Goal: Task Accomplishment & Management: Manage account settings

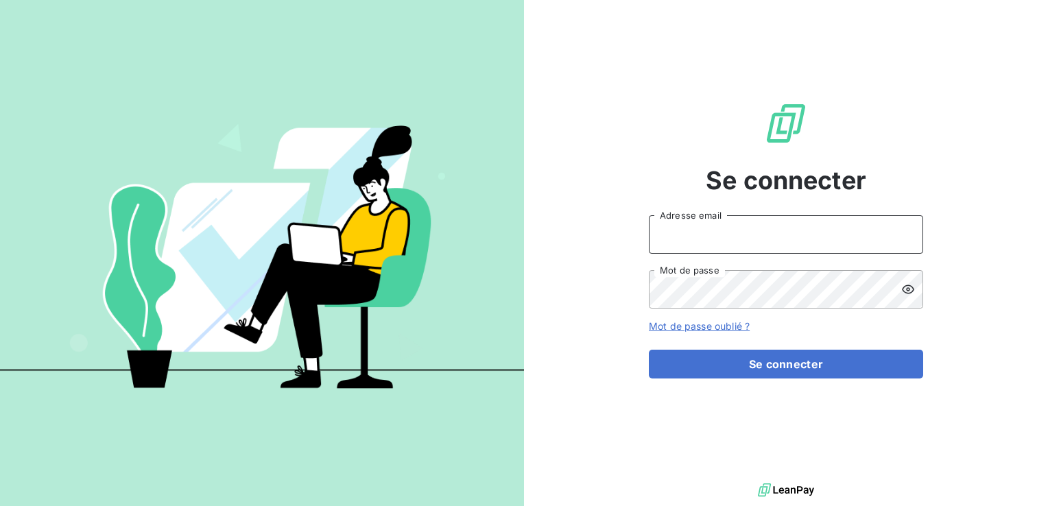
click at [736, 248] on input "Adresse email" at bounding box center [786, 234] width 274 height 38
click at [649, 350] on button "Se connecter" at bounding box center [786, 364] width 274 height 29
drag, startPoint x: 736, startPoint y: 243, endPoint x: 548, endPoint y: 229, distance: 188.3
click at [548, 229] on div "Se connecter EDHDlap59** Adresse email Mot de passe Mot de passe oublié ? Se co…" at bounding box center [786, 240] width 524 height 480
type input "Compta.clients@edhd-hydro.com"
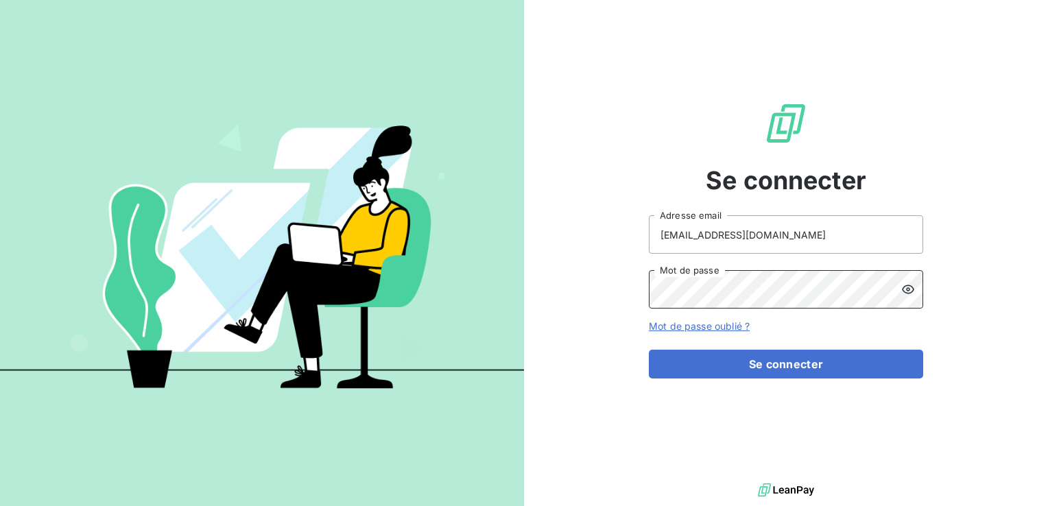
click at [649, 350] on button "Se connecter" at bounding box center [786, 364] width 274 height 29
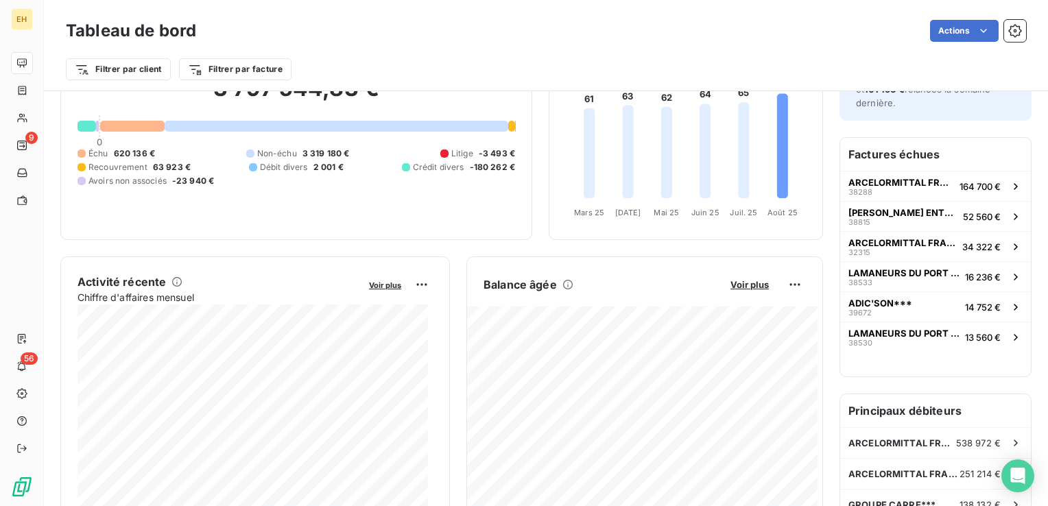
scroll to position [69, 0]
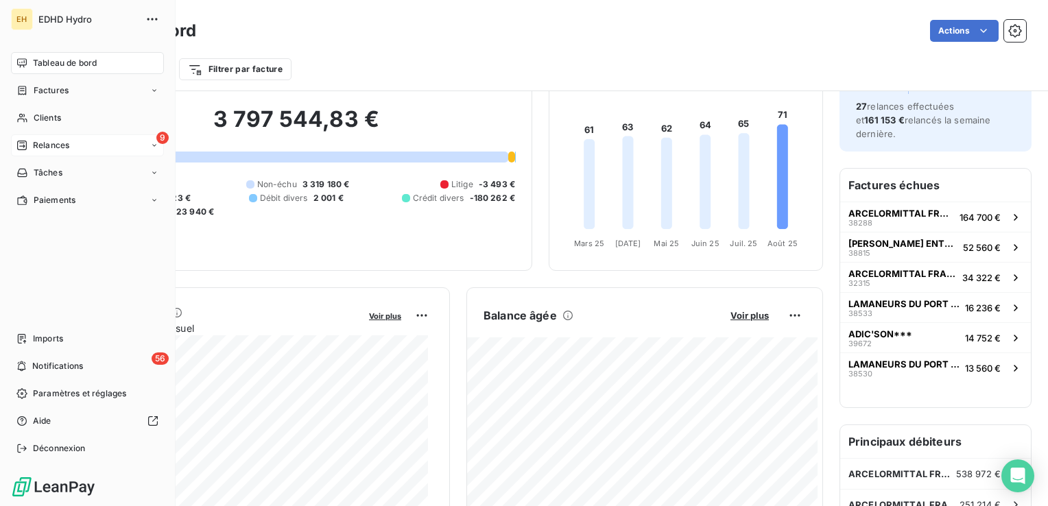
click at [33, 147] on span "Relances" at bounding box center [51, 145] width 36 height 12
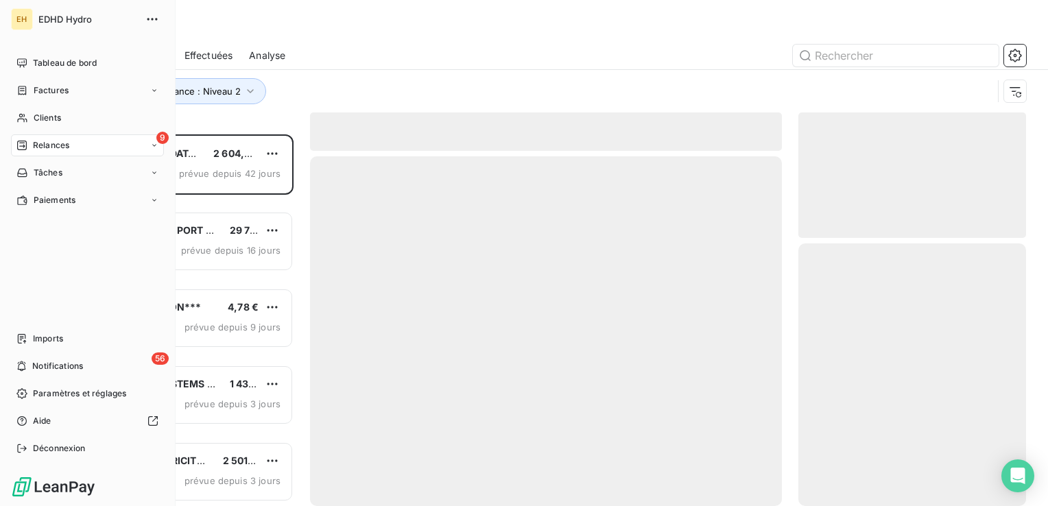
scroll to position [361, 217]
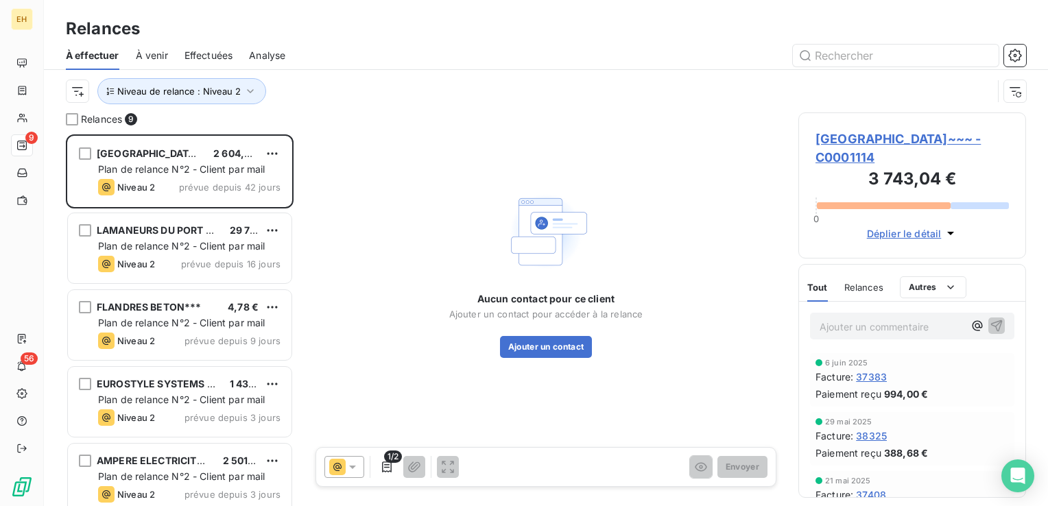
click at [238, 108] on div "Niveau de relance : Niveau 2" at bounding box center [546, 91] width 960 height 43
click at [243, 96] on icon "button" at bounding box center [250, 91] width 14 height 14
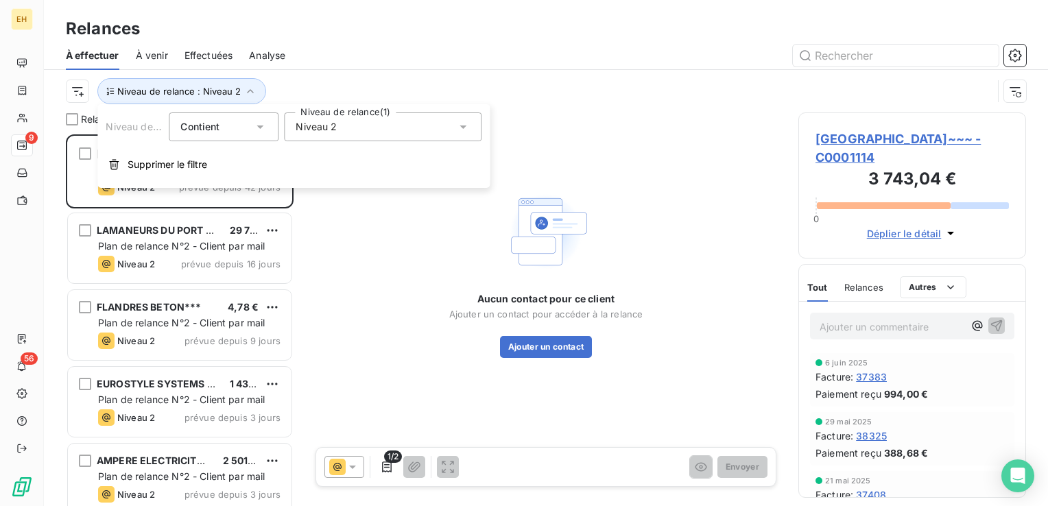
click at [343, 142] on div "Niveau de relance Contient is Niveau de relance (1) Niveau 2 Supprimer le filtre" at bounding box center [293, 146] width 392 height 84
click at [346, 137] on div "Niveau 2" at bounding box center [382, 126] width 197 height 29
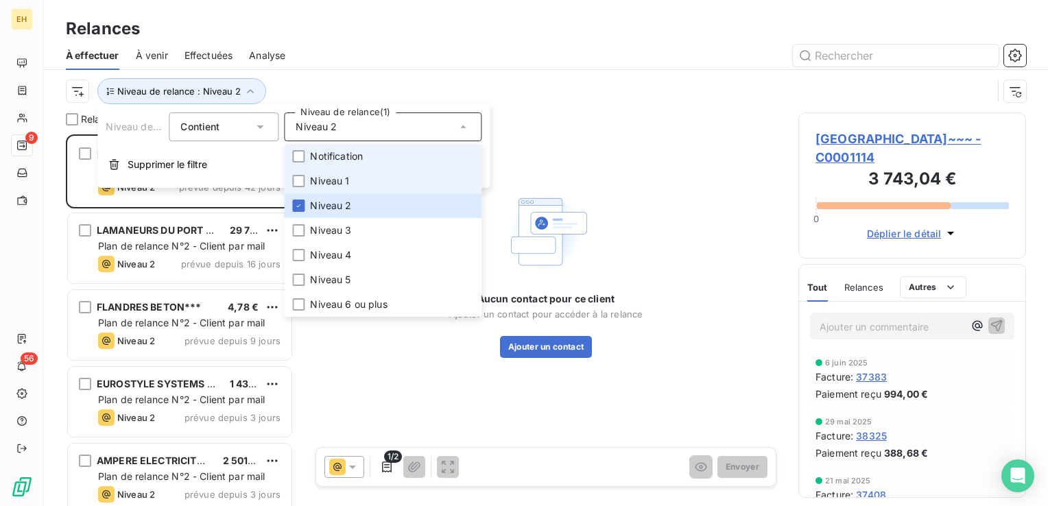
drag, startPoint x: 348, startPoint y: 149, endPoint x: 345, endPoint y: 177, distance: 27.6
click at [349, 149] on span "Notification" at bounding box center [336, 156] width 53 height 14
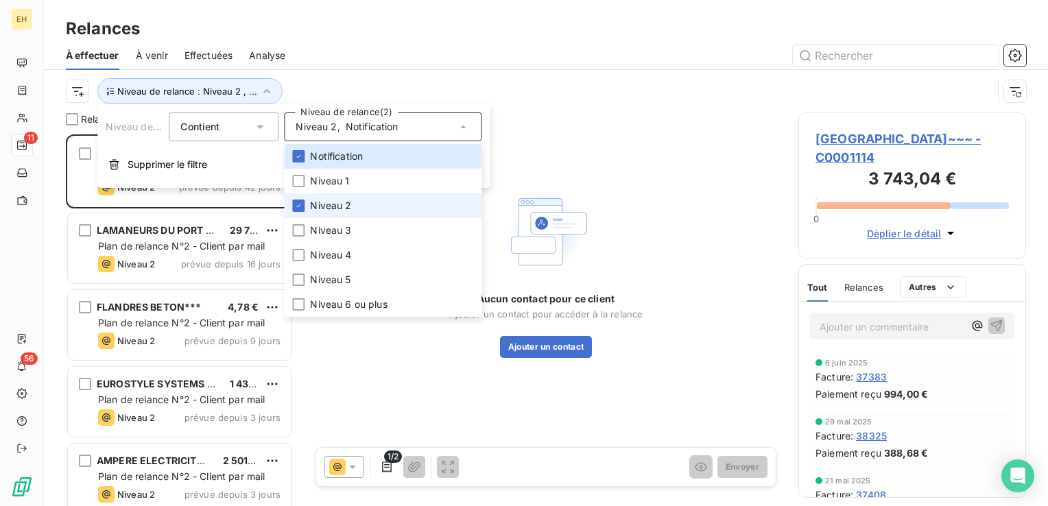
click at [340, 204] on span "Niveau 2" at bounding box center [330, 206] width 41 height 14
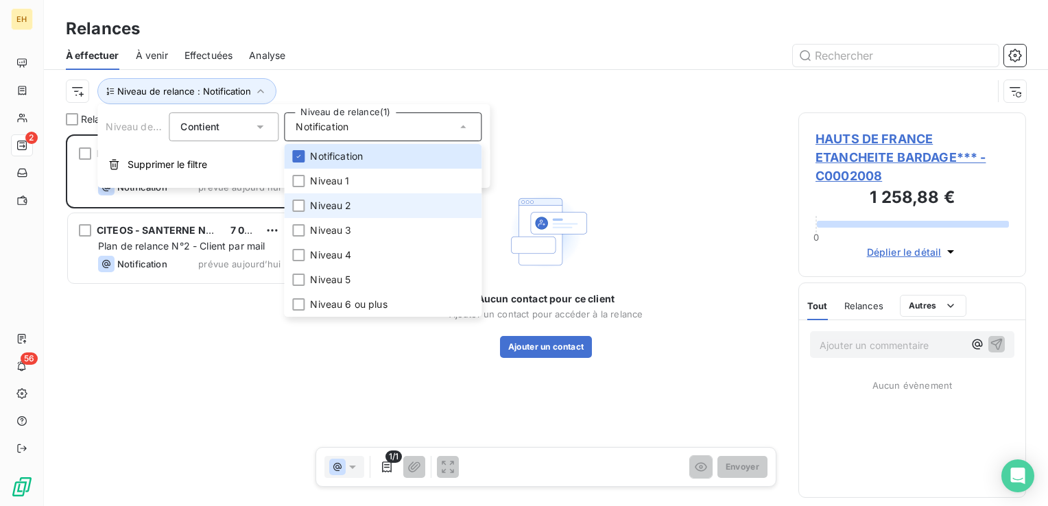
scroll to position [361, 217]
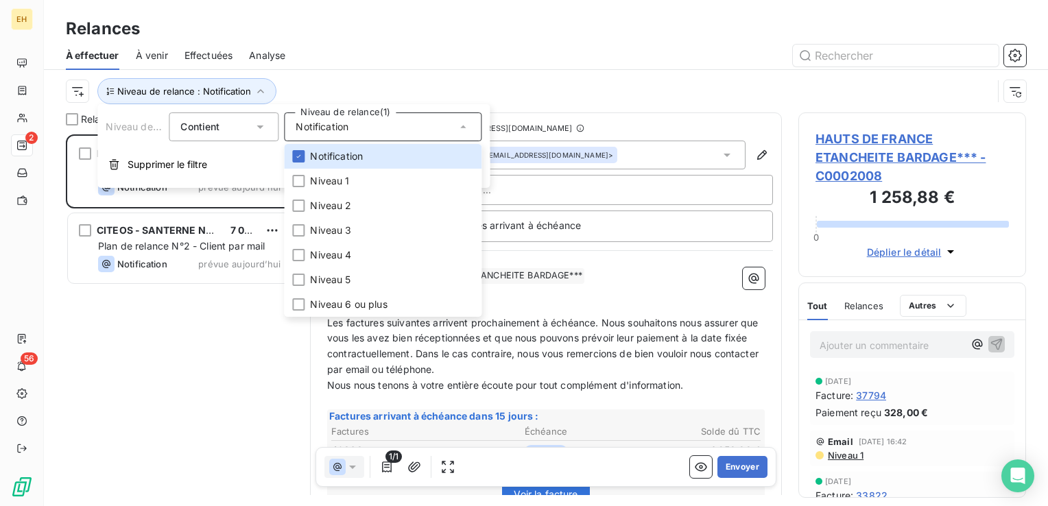
click at [332, 62] on div at bounding box center [664, 56] width 724 height 22
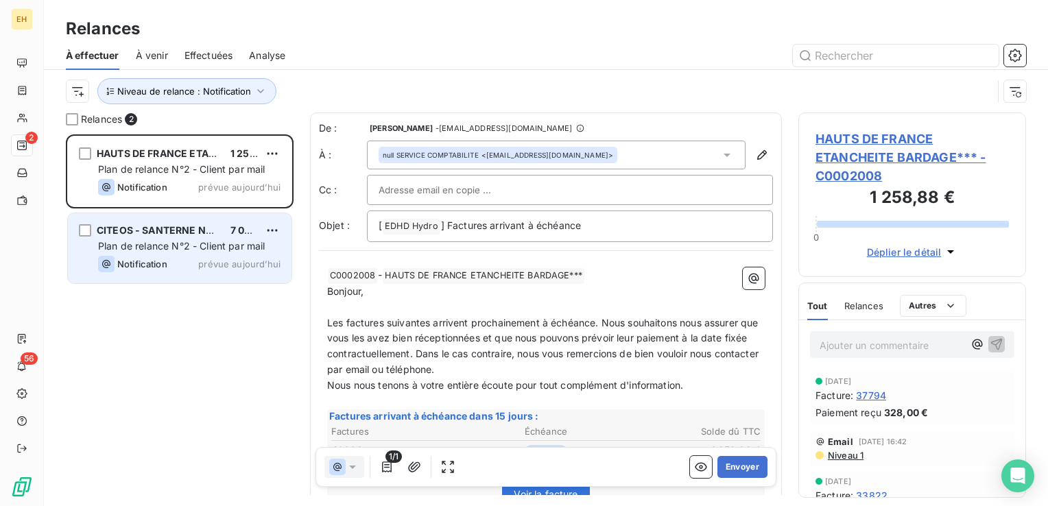
click at [190, 272] on div "CITEOS - SANTERNE NORD PICARDIE INFRA*** 7 033,39 € Plan de relance N°2 - Clien…" at bounding box center [179, 248] width 223 height 70
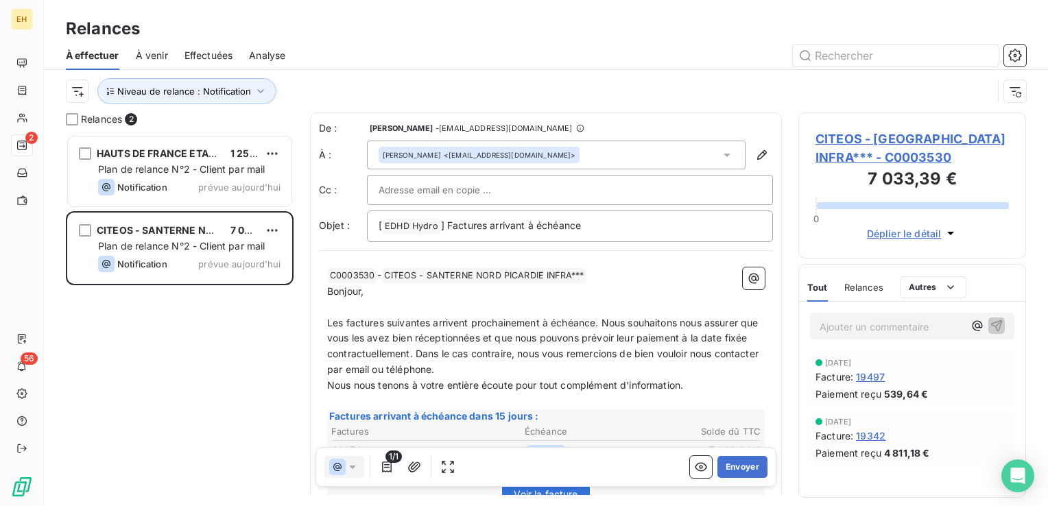
click at [871, 156] on span "CITEOS - SANTERNE NORD PICARDIE INFRA*** - C0003530" at bounding box center [911, 148] width 193 height 37
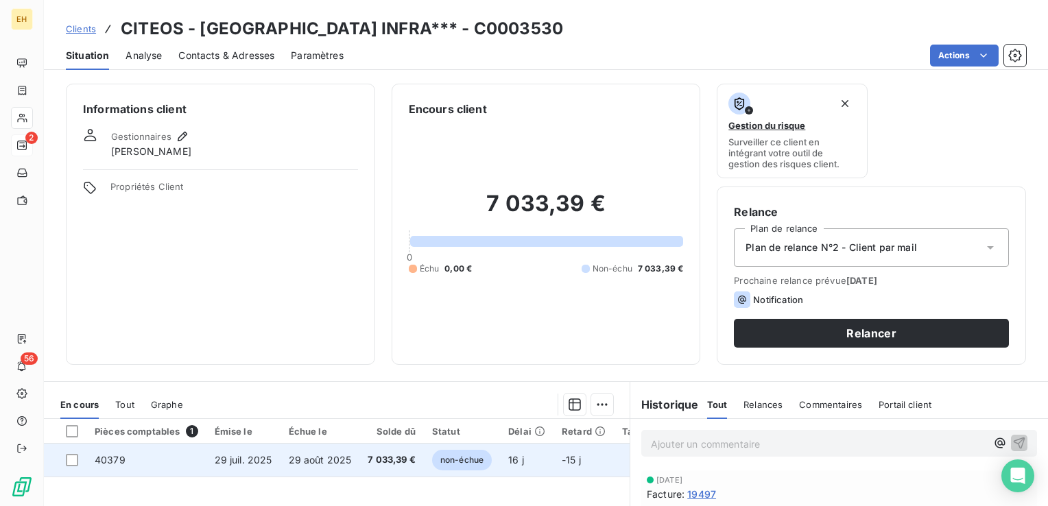
click at [351, 451] on td "29 août 2025" at bounding box center [320, 460] width 80 height 33
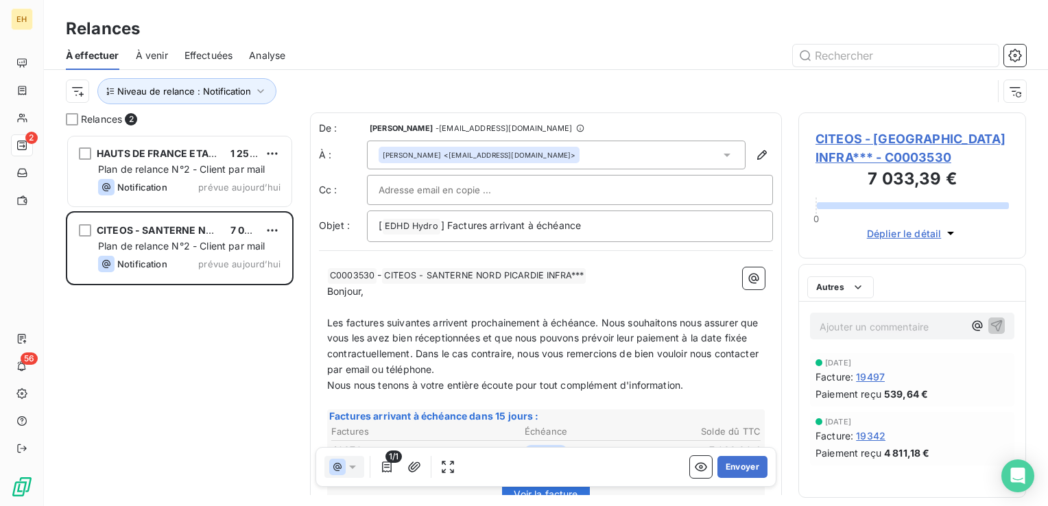
scroll to position [361, 217]
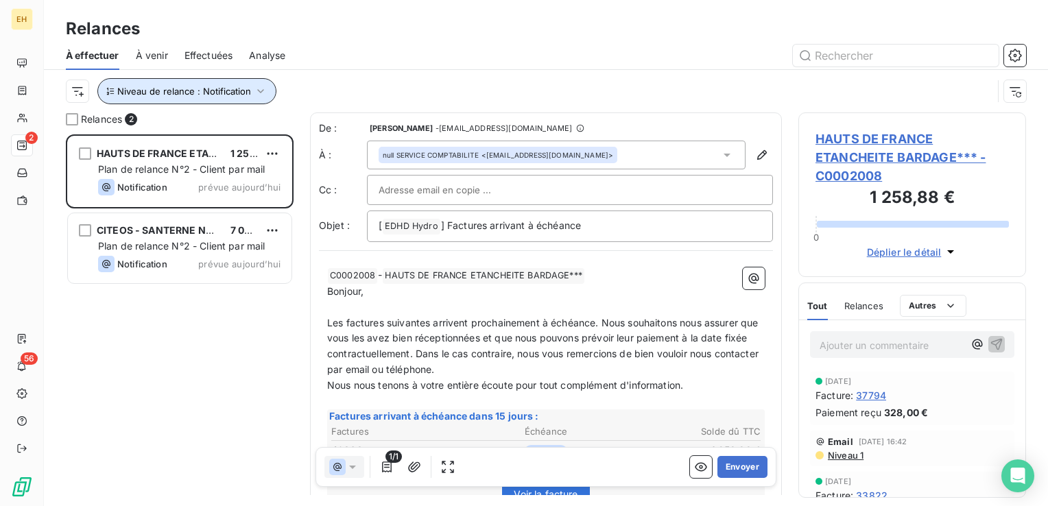
click at [265, 95] on icon "button" at bounding box center [261, 91] width 14 height 14
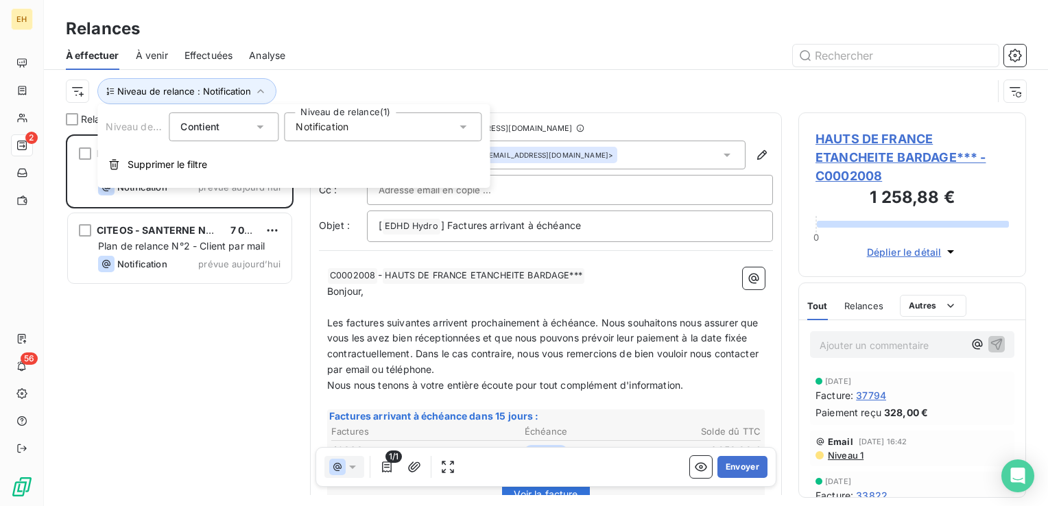
click at [356, 128] on div "Notification" at bounding box center [382, 126] width 197 height 29
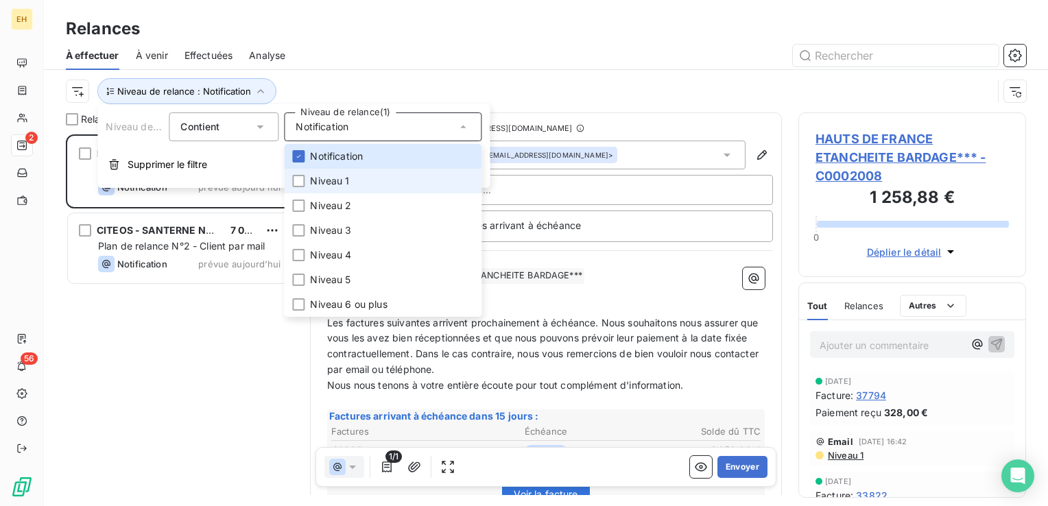
click at [346, 185] on span "Niveau 1" at bounding box center [329, 181] width 39 height 14
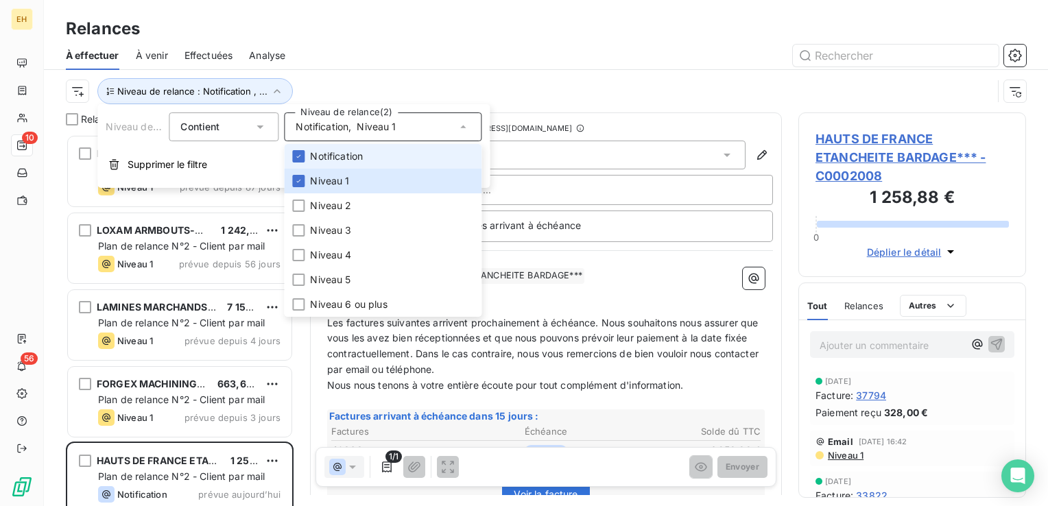
scroll to position [361, 217]
click at [344, 155] on span "Notification" at bounding box center [336, 156] width 53 height 14
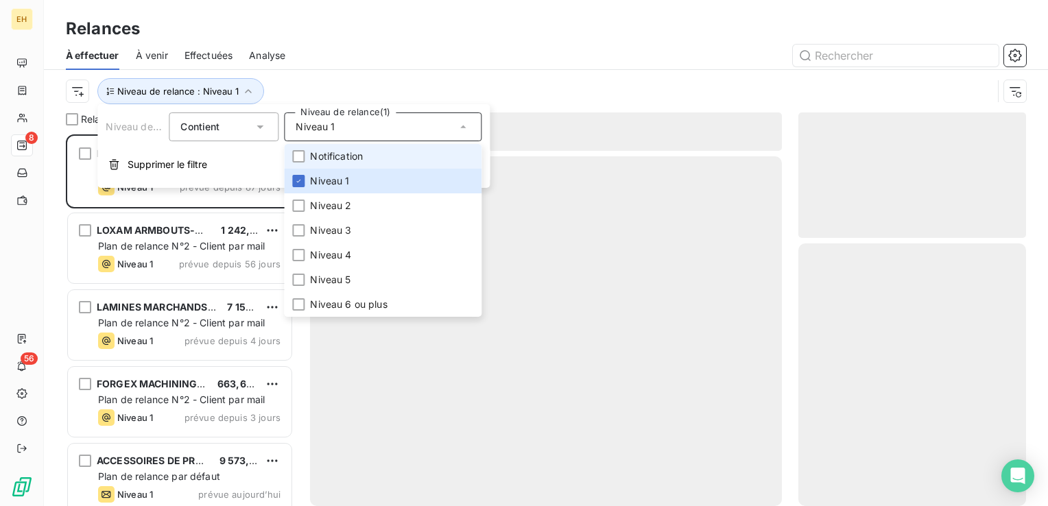
scroll to position [361, 217]
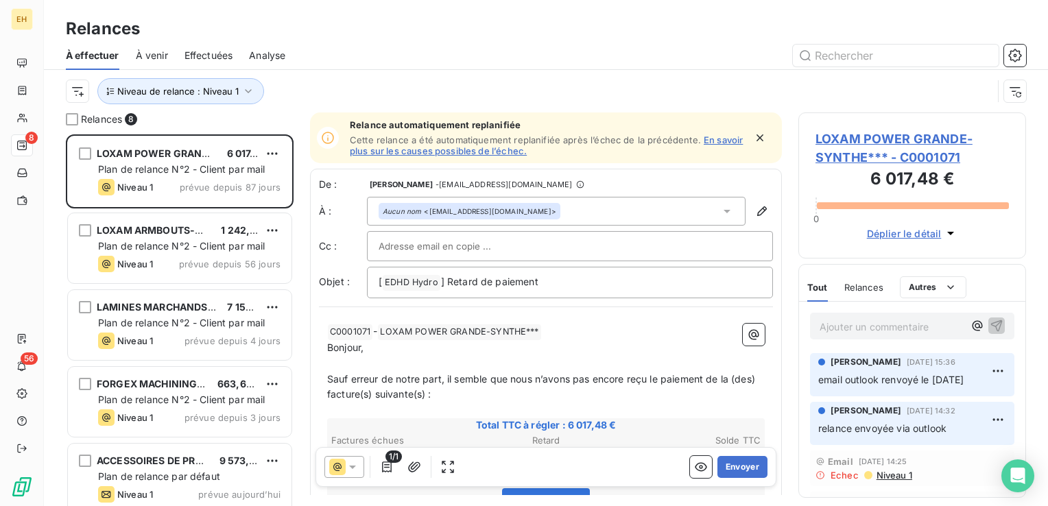
click at [344, 77] on div "Niveau de relance : Niveau 1" at bounding box center [546, 91] width 960 height 43
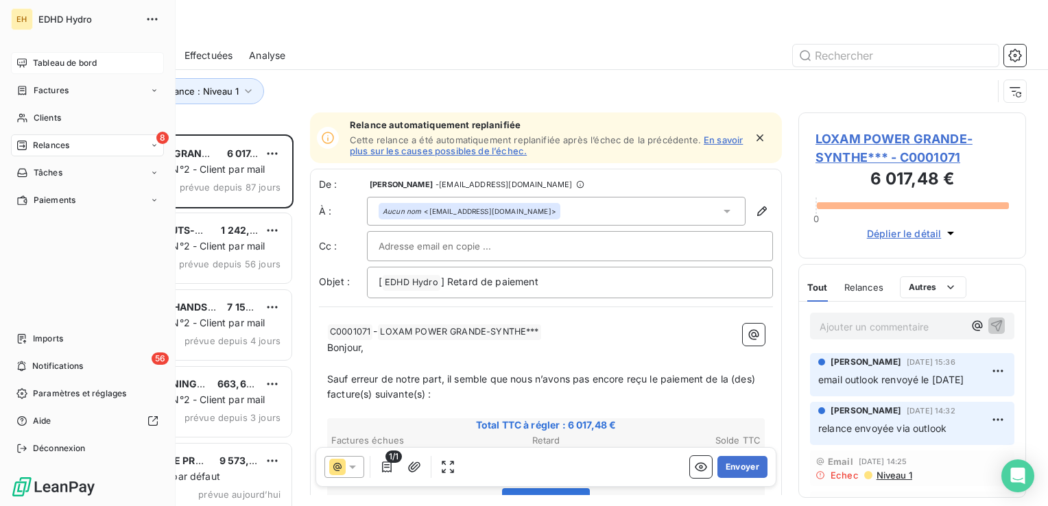
click at [33, 60] on span "Tableau de bord" at bounding box center [65, 63] width 64 height 12
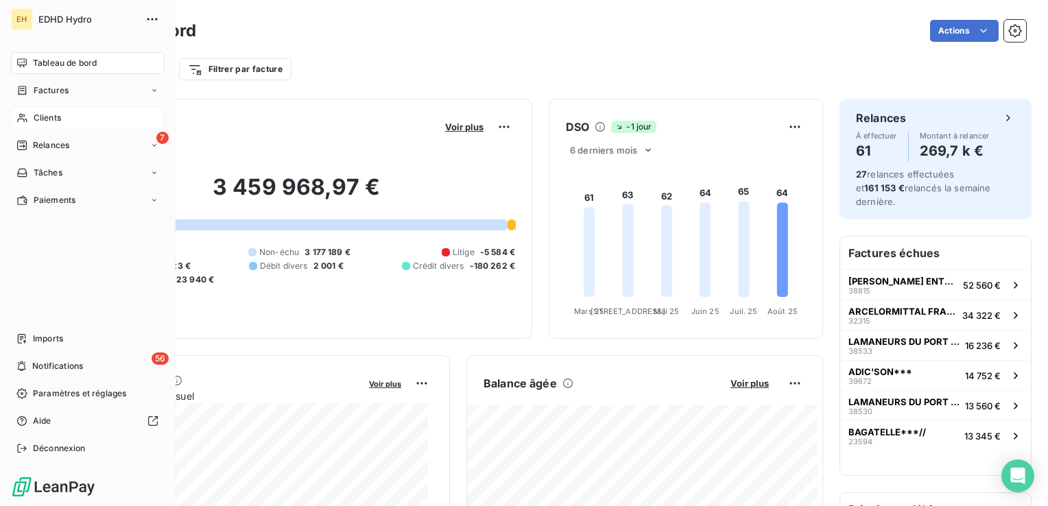
click at [40, 114] on span "Clients" at bounding box center [47, 118] width 27 height 12
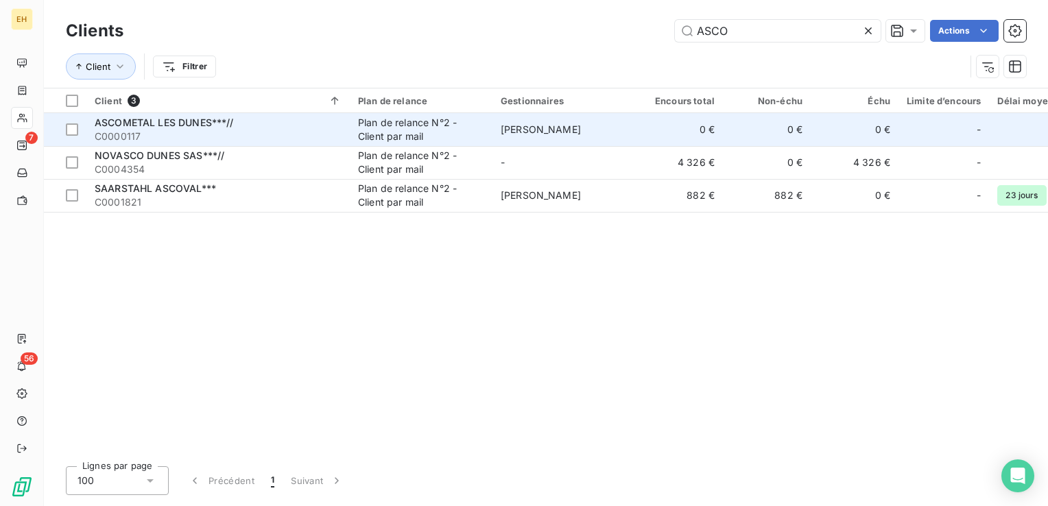
type input "ASCO"
click at [282, 126] on div "ASCOMETAL LES DUNES***//" at bounding box center [218, 123] width 247 height 14
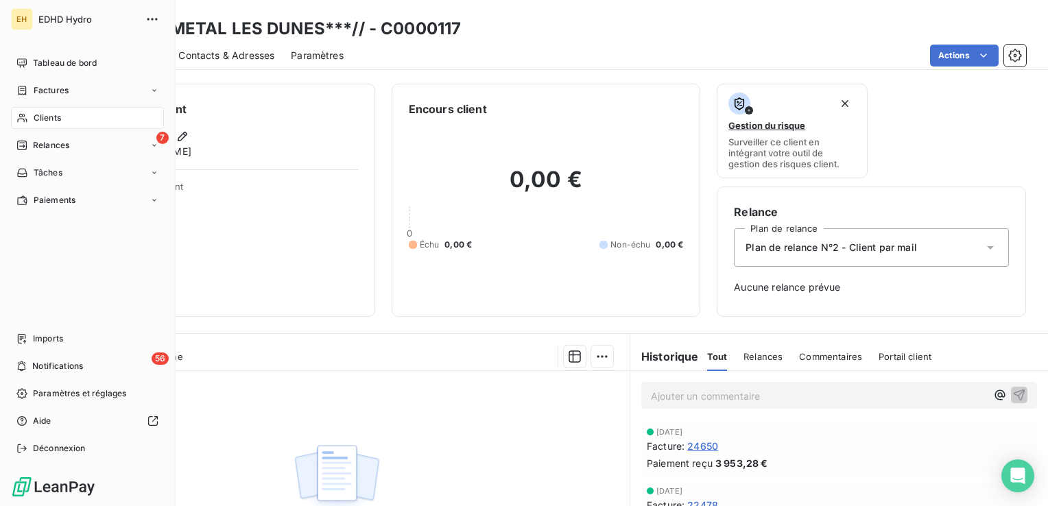
click at [58, 119] on span "Clients" at bounding box center [47, 118] width 27 height 12
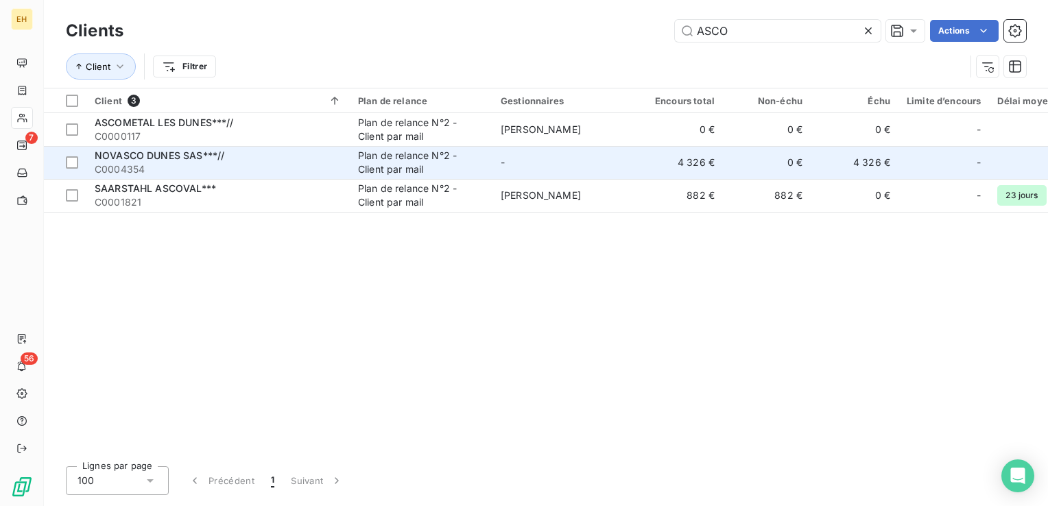
click at [329, 155] on div "NOVASCO DUNES SAS***//" at bounding box center [218, 156] width 247 height 14
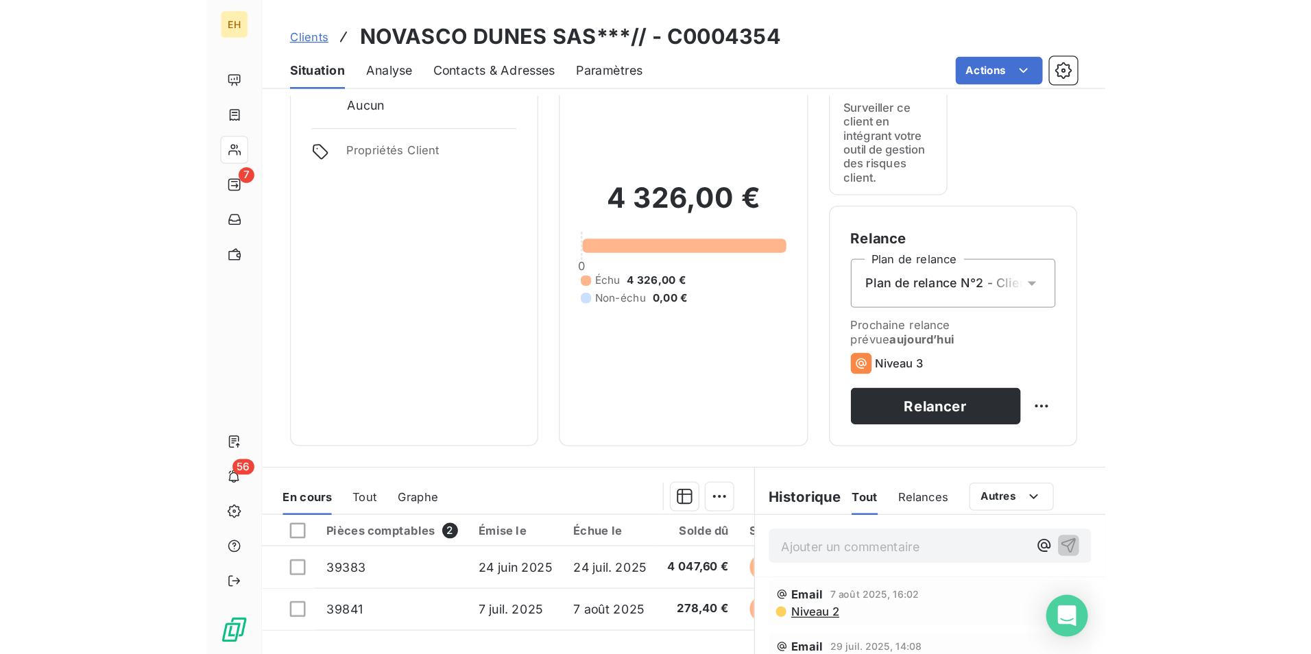
scroll to position [63, 0]
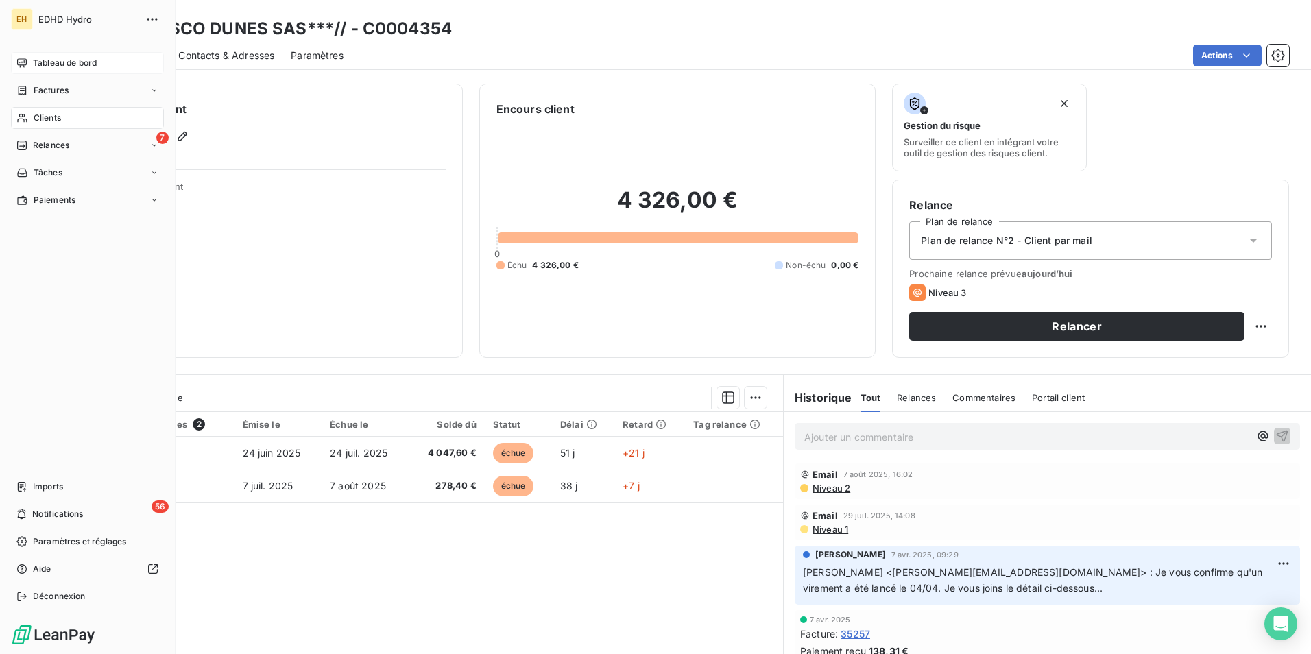
click at [63, 61] on span "Tableau de bord" at bounding box center [65, 63] width 64 height 12
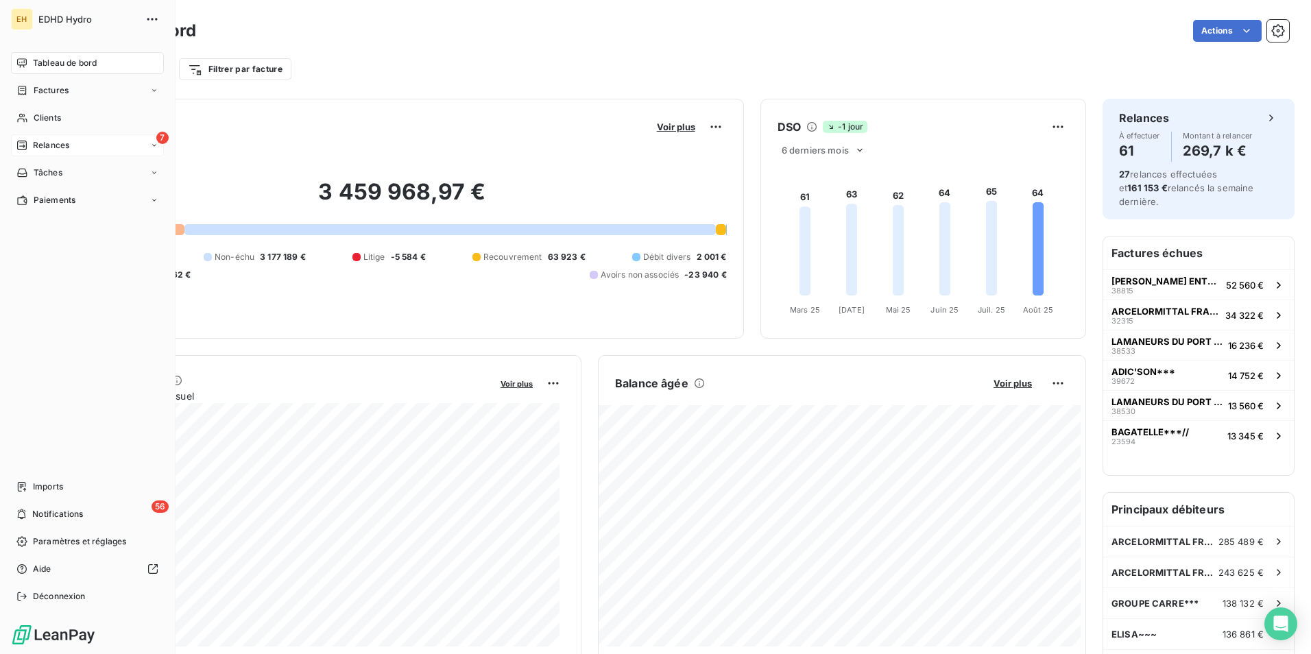
click at [43, 143] on span "Relances" at bounding box center [51, 145] width 36 height 12
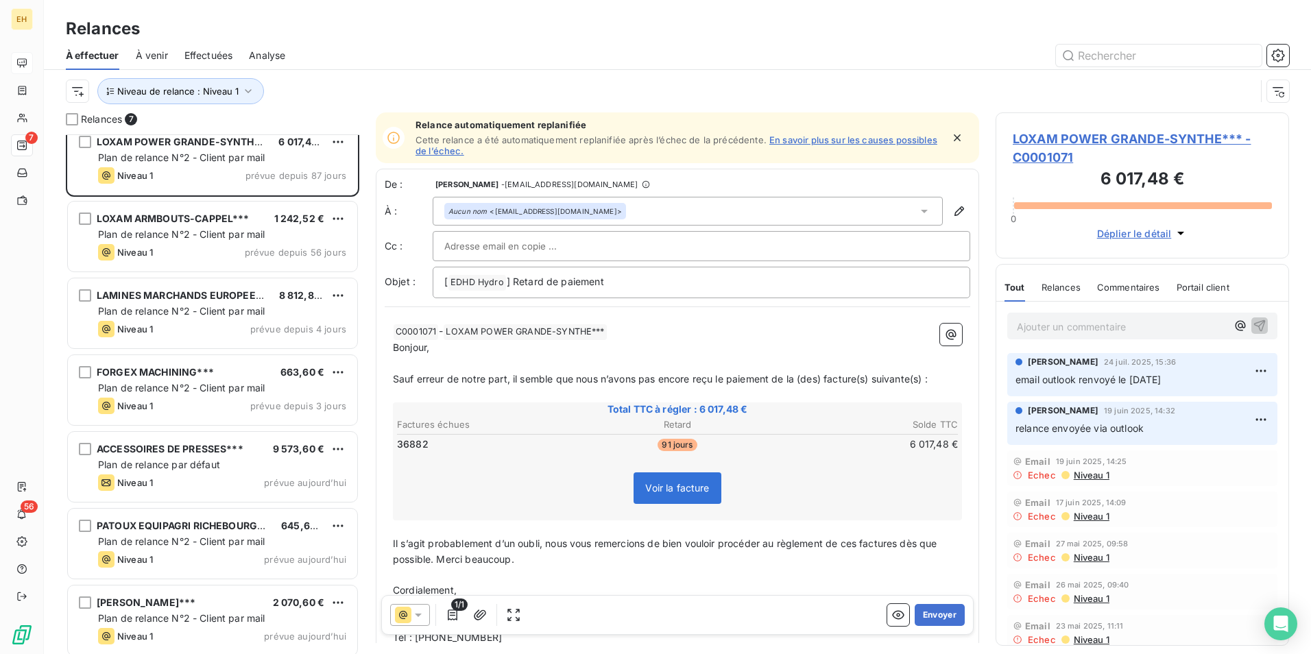
scroll to position [19, 0]
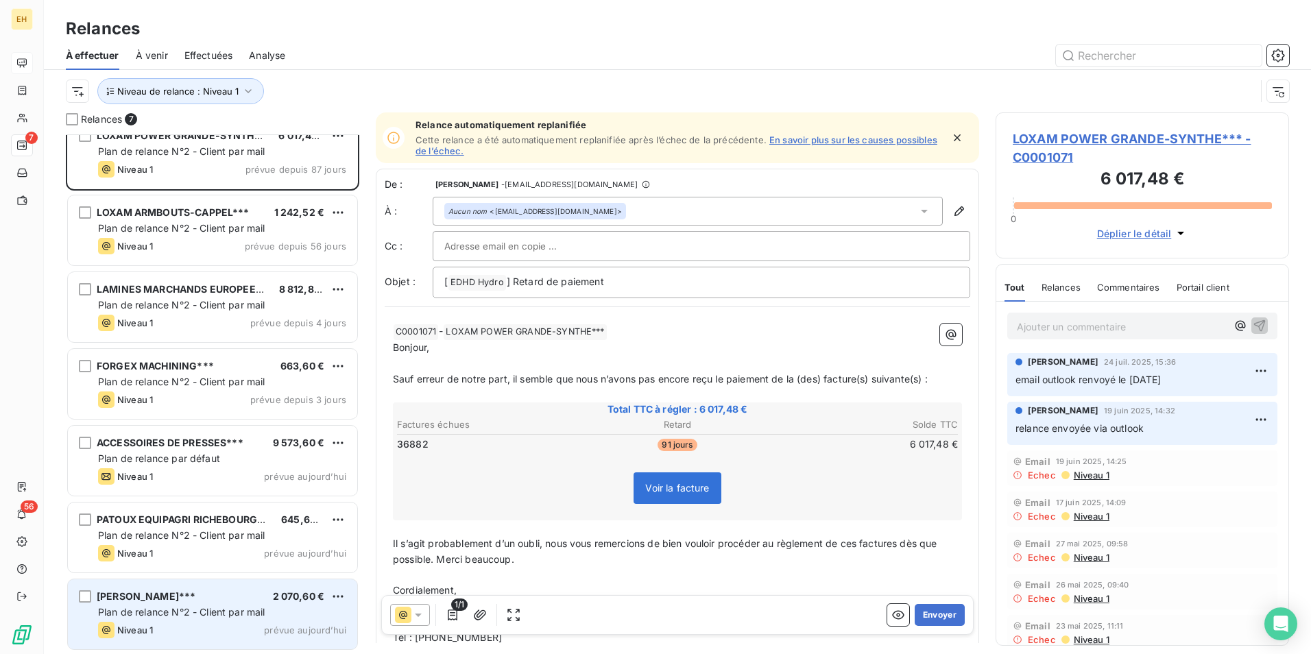
click at [238, 596] on div "ROQUETTE FRERES*** 2 070,60 €" at bounding box center [222, 596] width 248 height 12
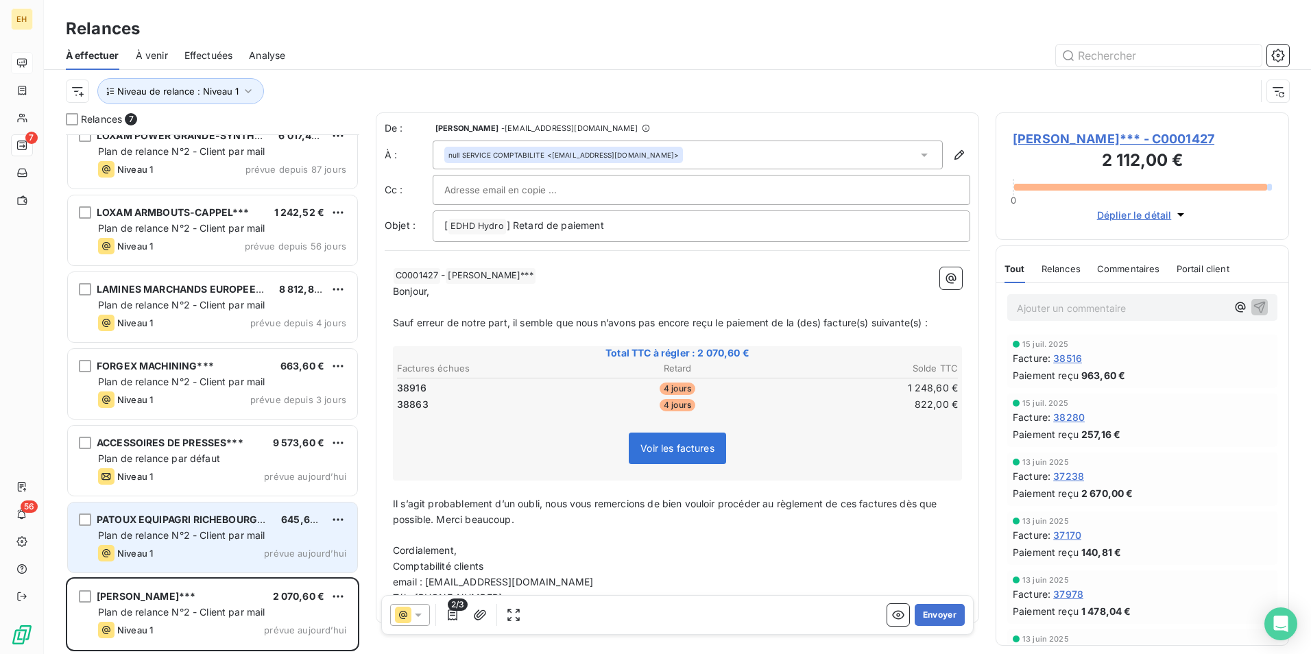
click at [243, 544] on div "PATOUX EQUIPAGRI RICHEBOURG*** 645,60 € Plan de relance N°2 - Client par mail N…" at bounding box center [212, 538] width 289 height 70
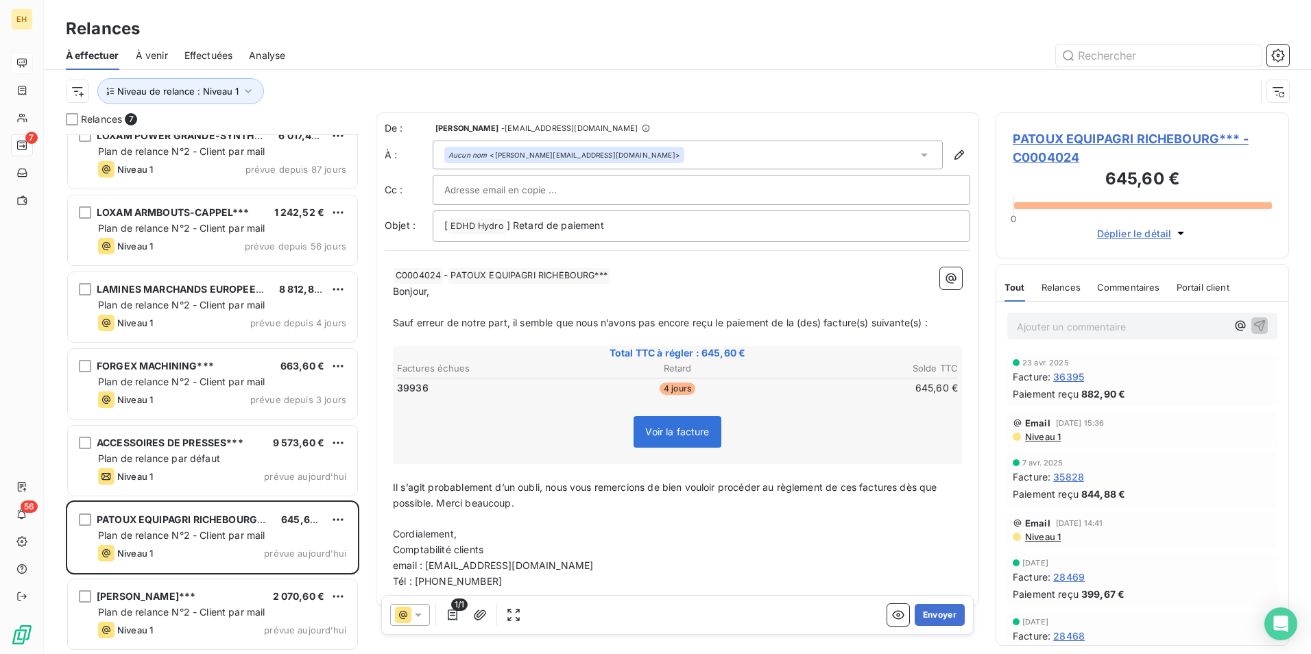
click at [1072, 134] on span "PATOUX EQUIPAGRI RICHEBOURG*** - C0004024" at bounding box center [1142, 148] width 259 height 37
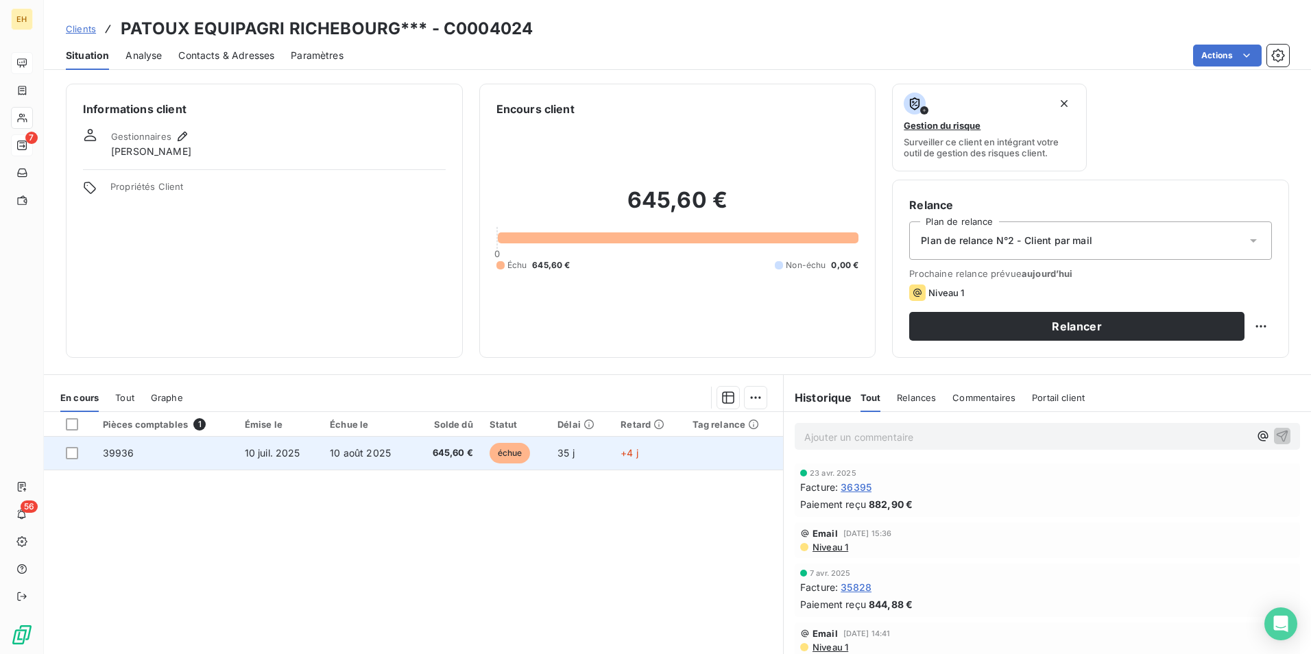
click at [441, 441] on td "645,60 €" at bounding box center [447, 453] width 68 height 33
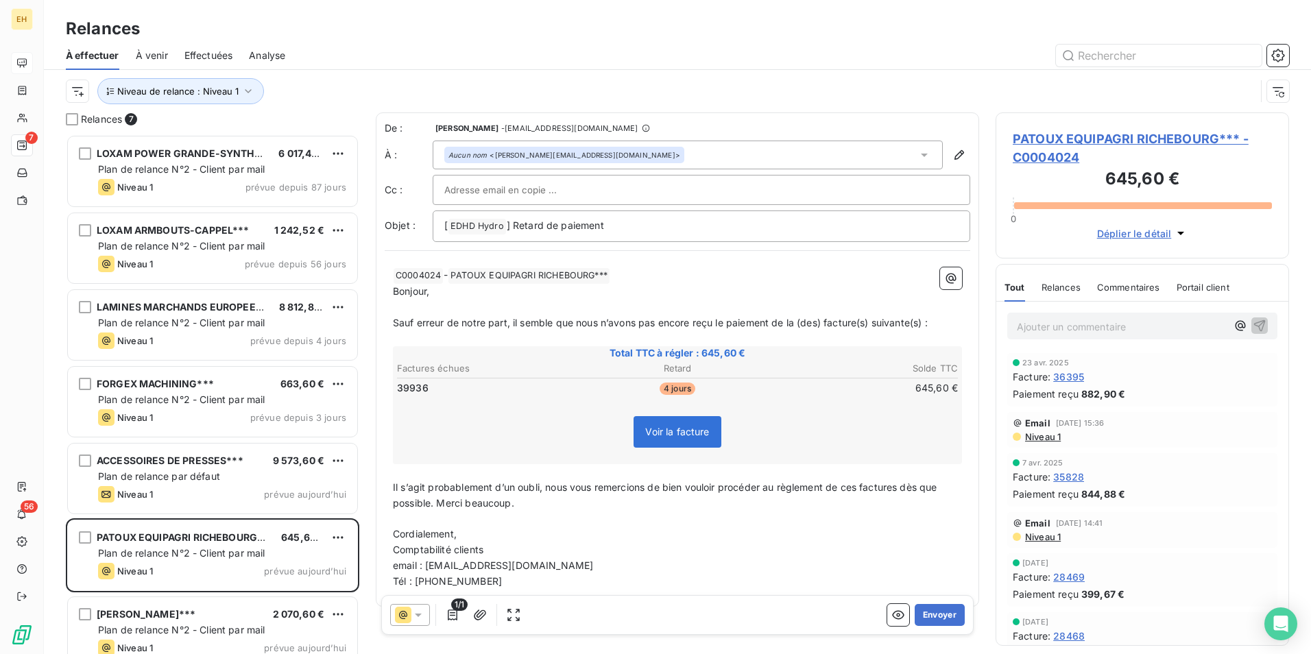
scroll to position [509, 283]
click at [941, 616] on button "Envoyer" at bounding box center [940, 615] width 50 height 22
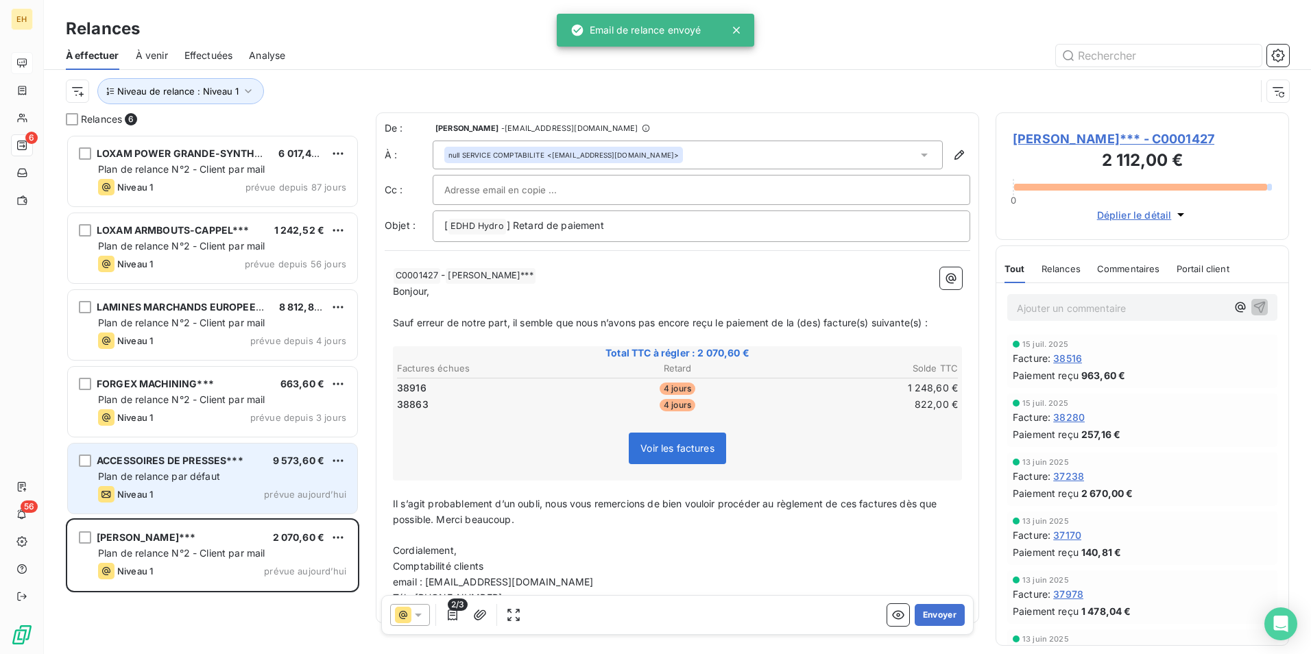
click at [162, 489] on div "Niveau 1 prévue aujourd’hui" at bounding box center [222, 494] width 248 height 16
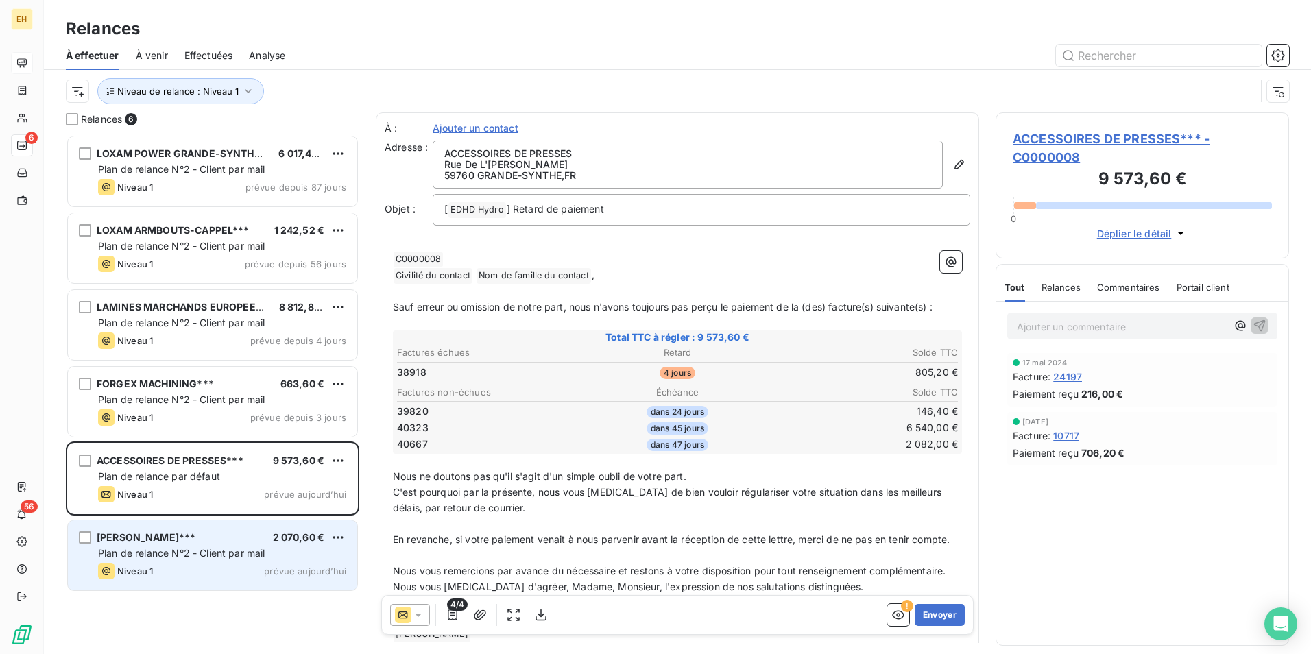
click at [169, 551] on span "Plan de relance N°2 - Client par mail" at bounding box center [181, 553] width 167 height 12
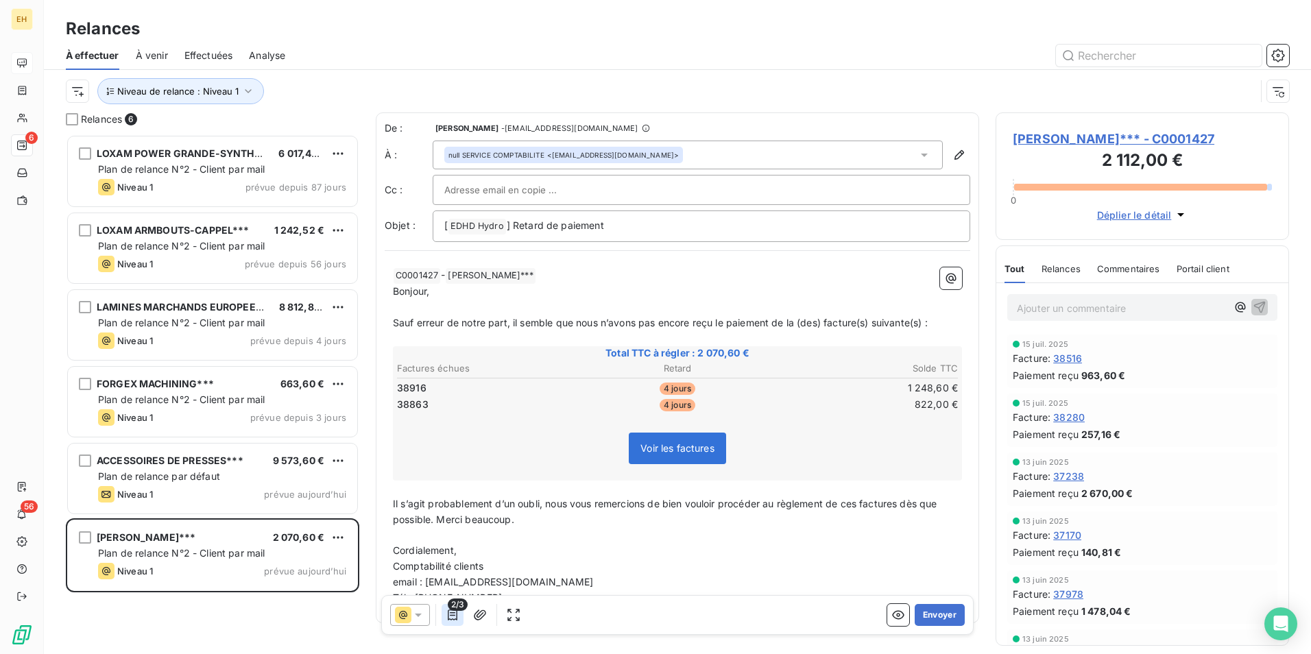
click at [455, 611] on icon "button" at bounding box center [453, 615] width 14 height 14
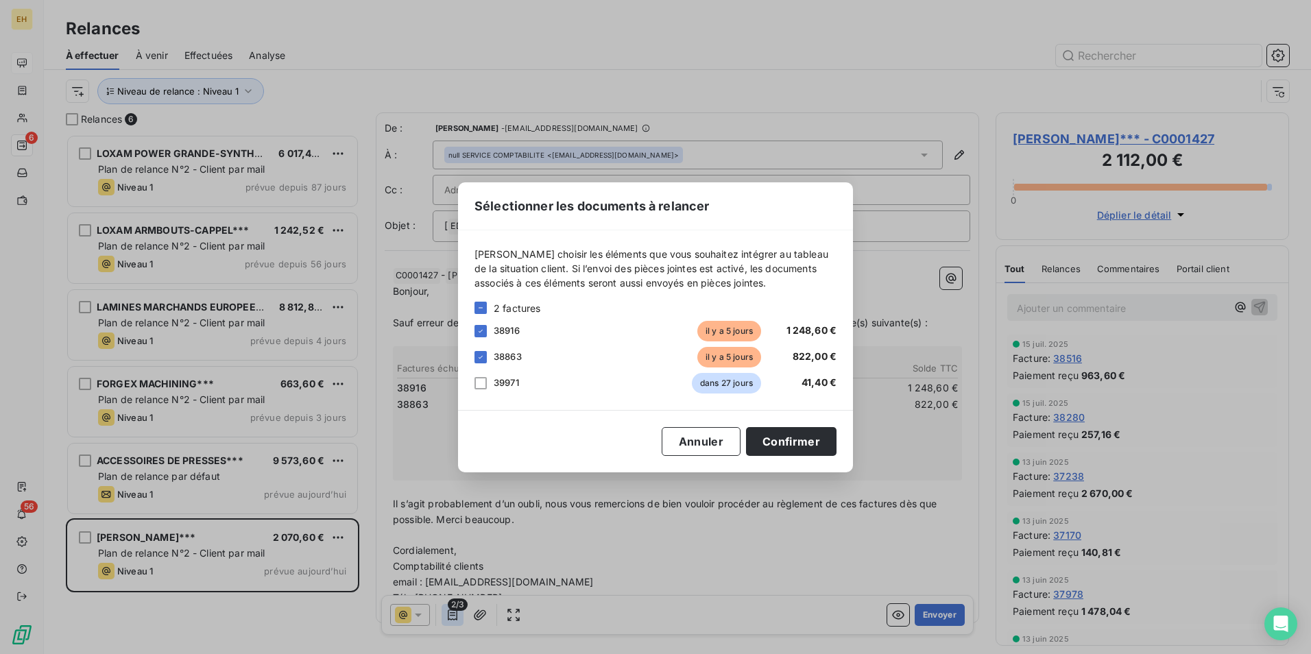
click at [455, 611] on div "Sélectionner les documents à relancer Veuillez choisir les éléments que vous so…" at bounding box center [655, 327] width 1311 height 654
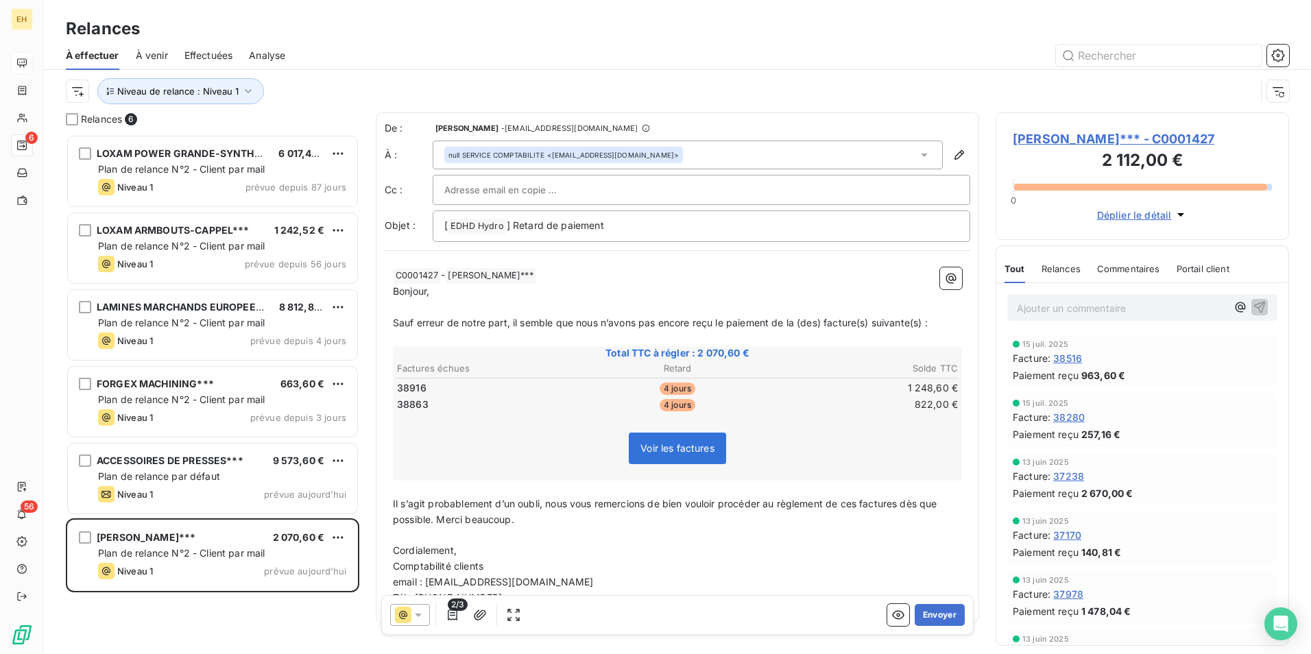
click at [1082, 134] on span "ROQUETTE FRERES*** - C0001427" at bounding box center [1142, 139] width 259 height 19
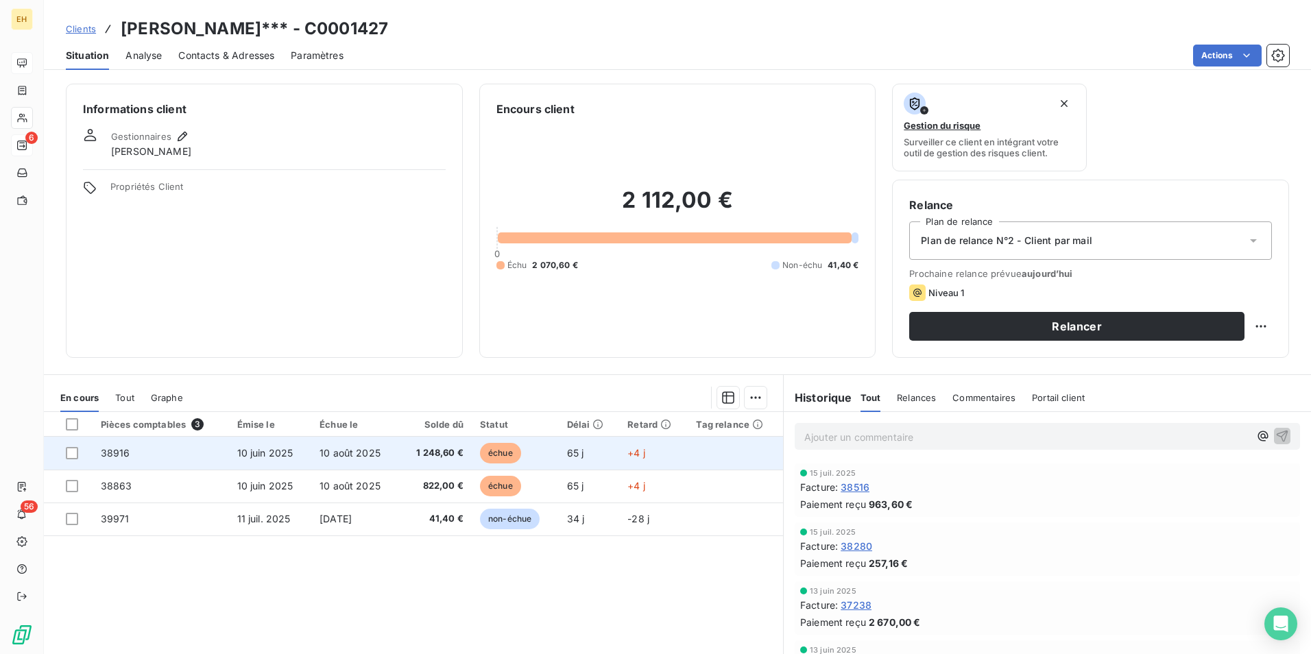
click at [177, 457] on td "38916" at bounding box center [161, 453] width 136 height 33
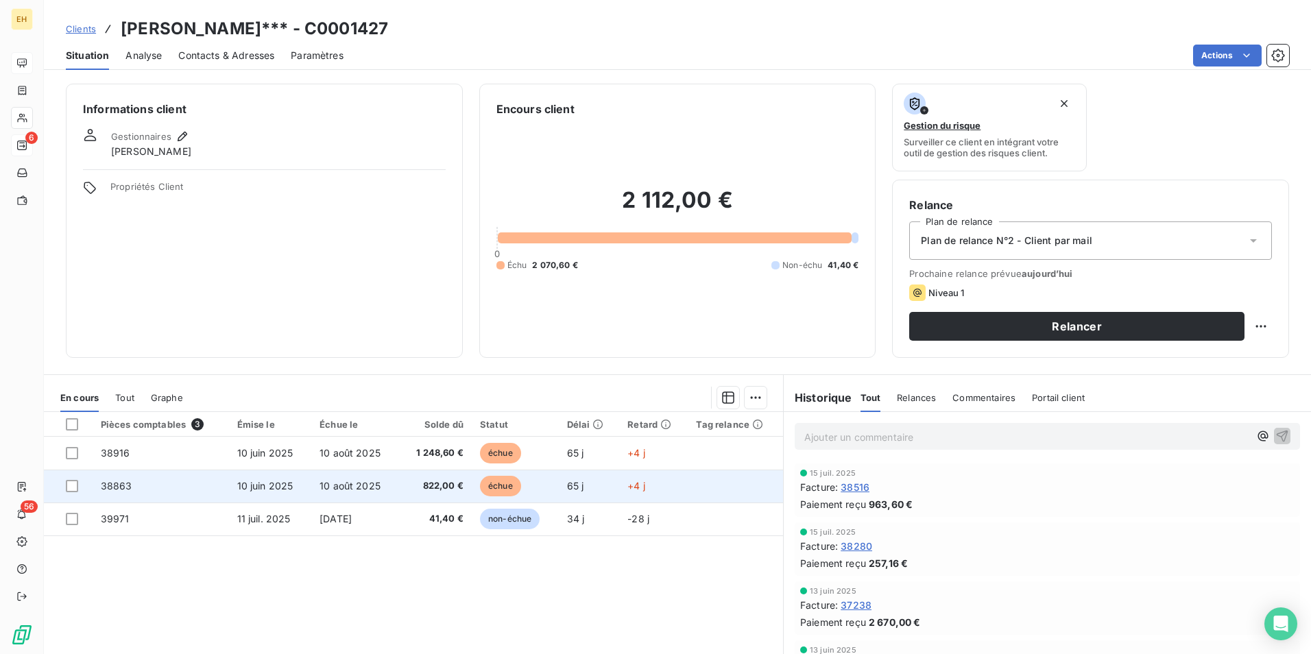
click at [229, 492] on td "10 juin 2025" at bounding box center [270, 486] width 83 height 33
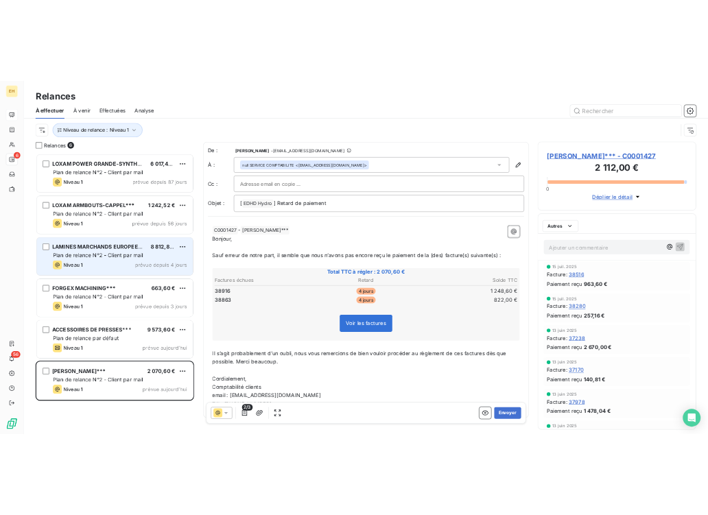
scroll to position [509, 283]
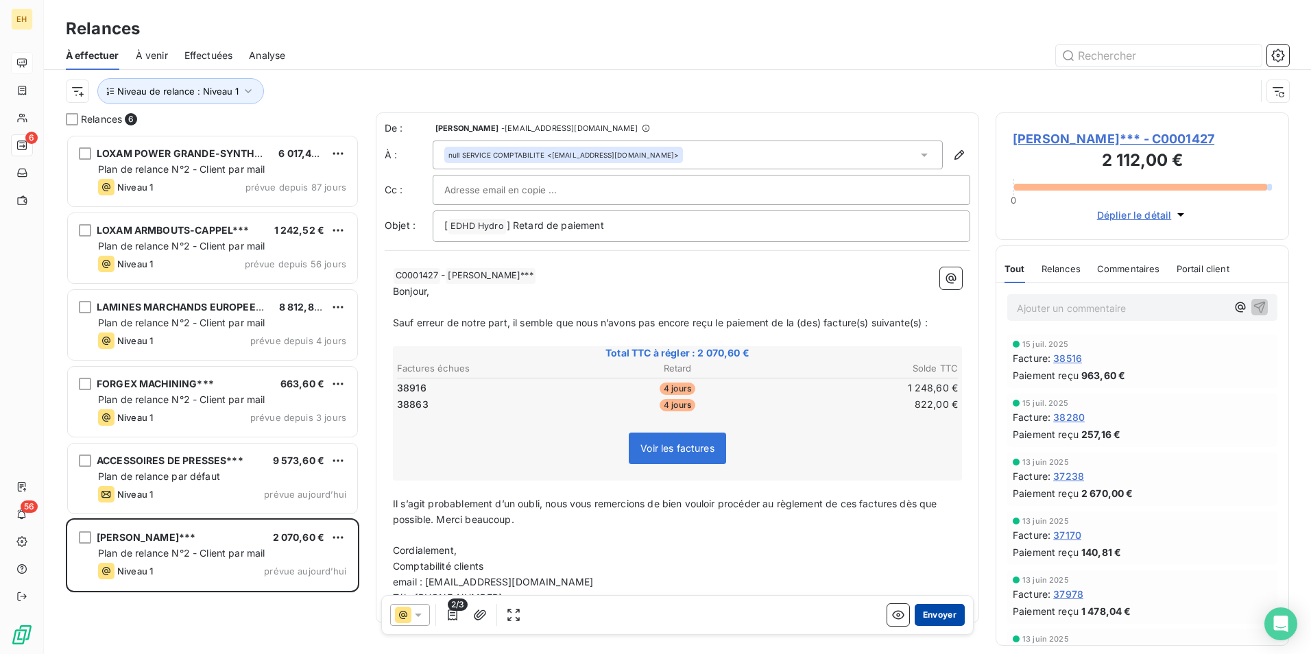
click at [925, 610] on button "Envoyer" at bounding box center [940, 615] width 50 height 22
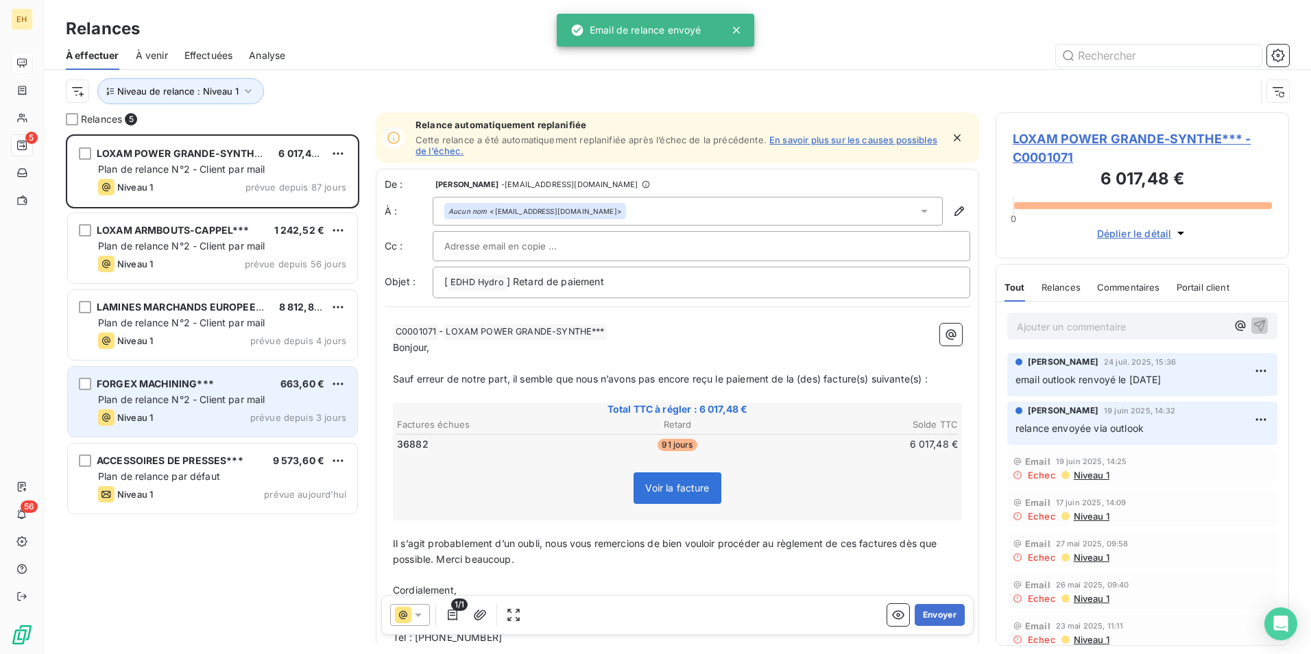
click at [217, 410] on div "Niveau 1 prévue depuis 3 jours" at bounding box center [222, 417] width 248 height 16
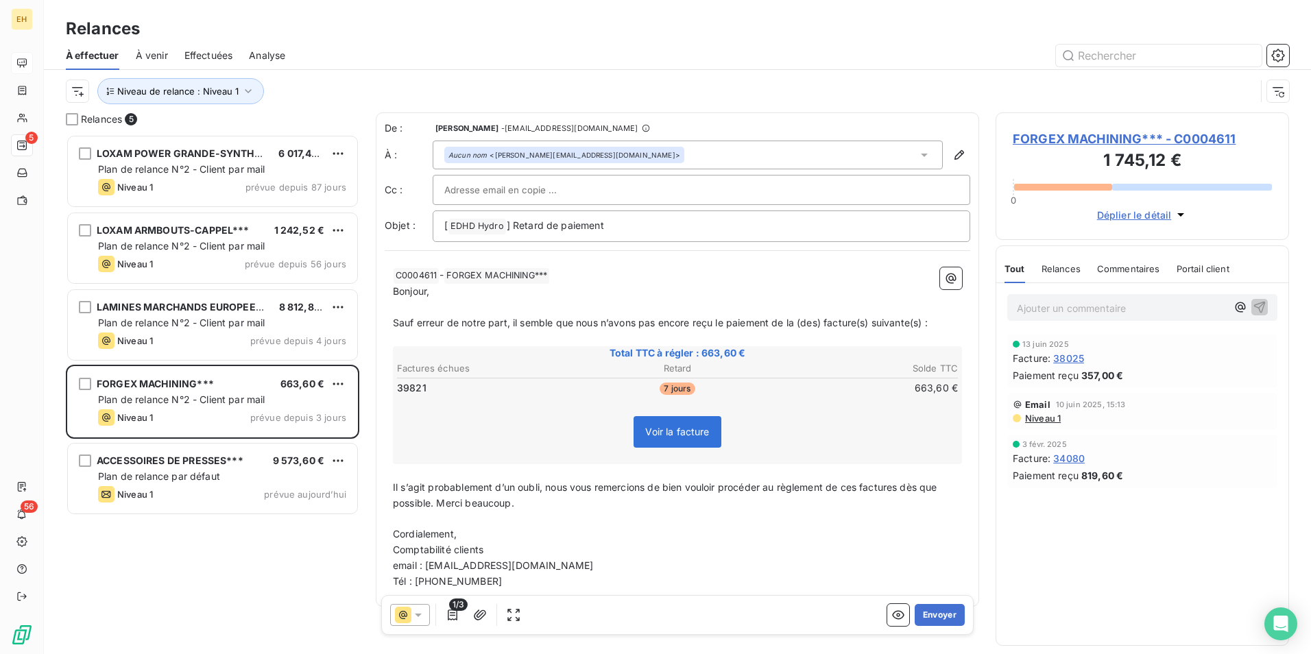
click at [449, 610] on span "1/3" at bounding box center [458, 605] width 19 height 12
click at [452, 618] on icon "button" at bounding box center [453, 615] width 14 height 14
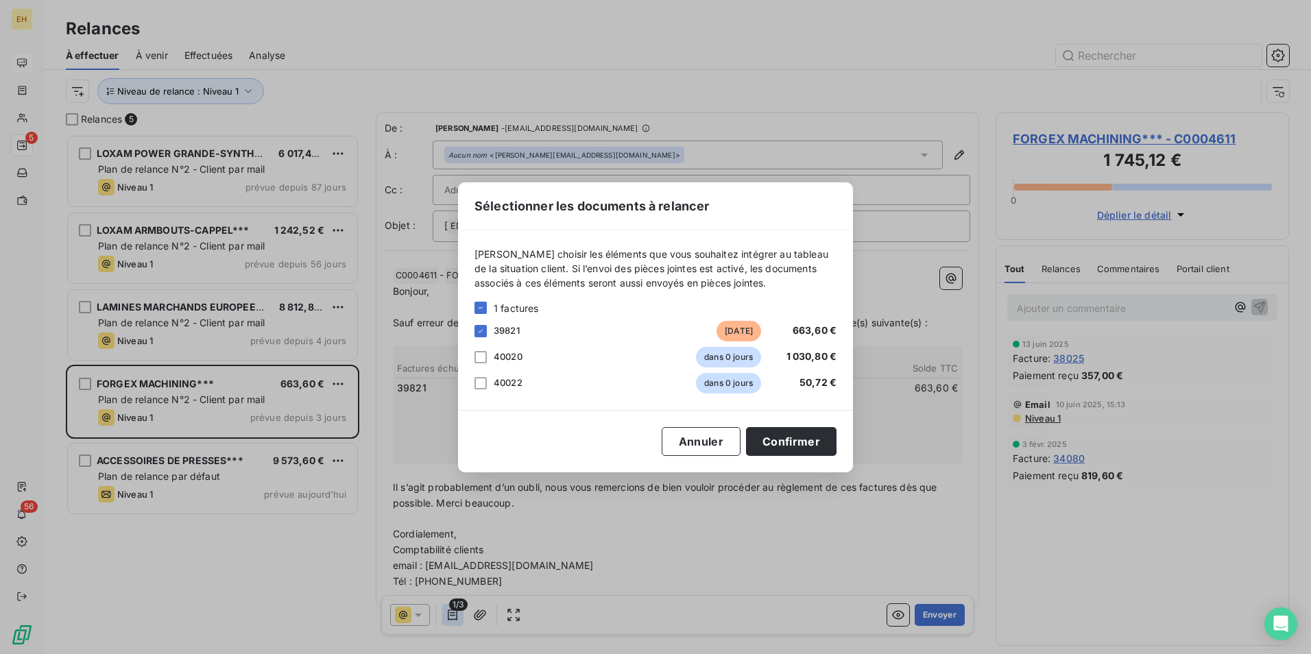
click at [452, 618] on div "Sélectionner les documents à relancer Veuillez choisir les éléments que vous so…" at bounding box center [655, 327] width 1311 height 654
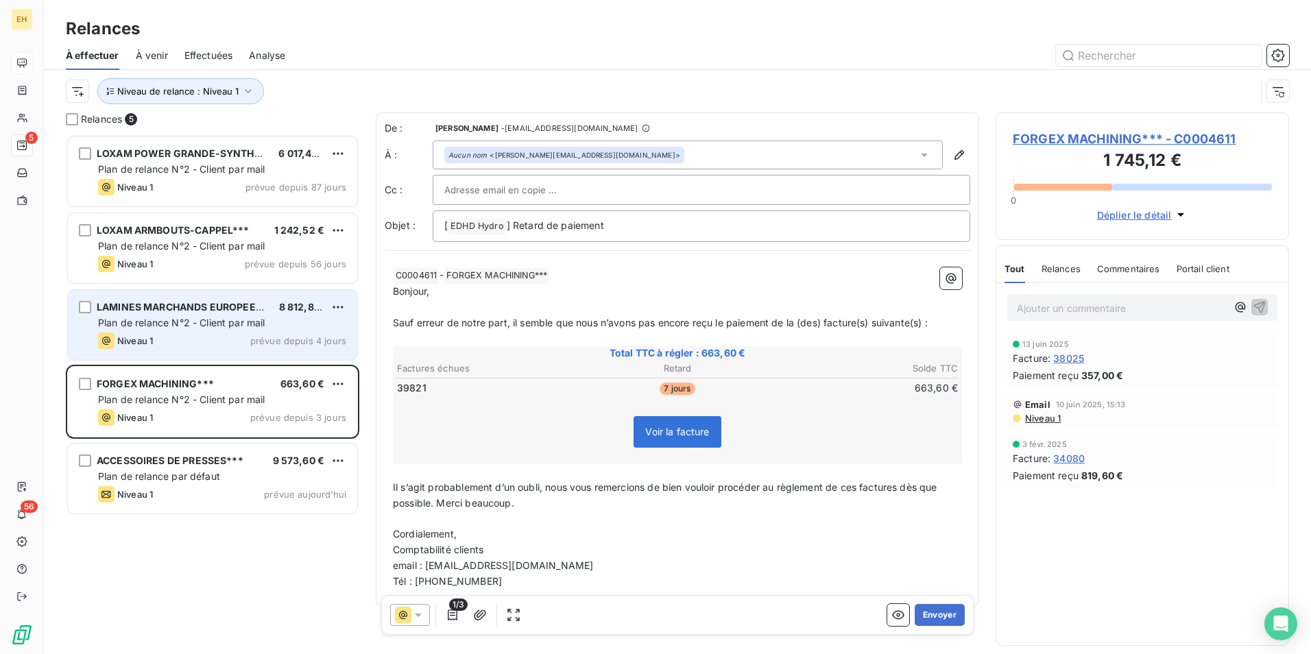
click at [218, 343] on div "Niveau 1 prévue depuis 4 jours" at bounding box center [222, 341] width 248 height 16
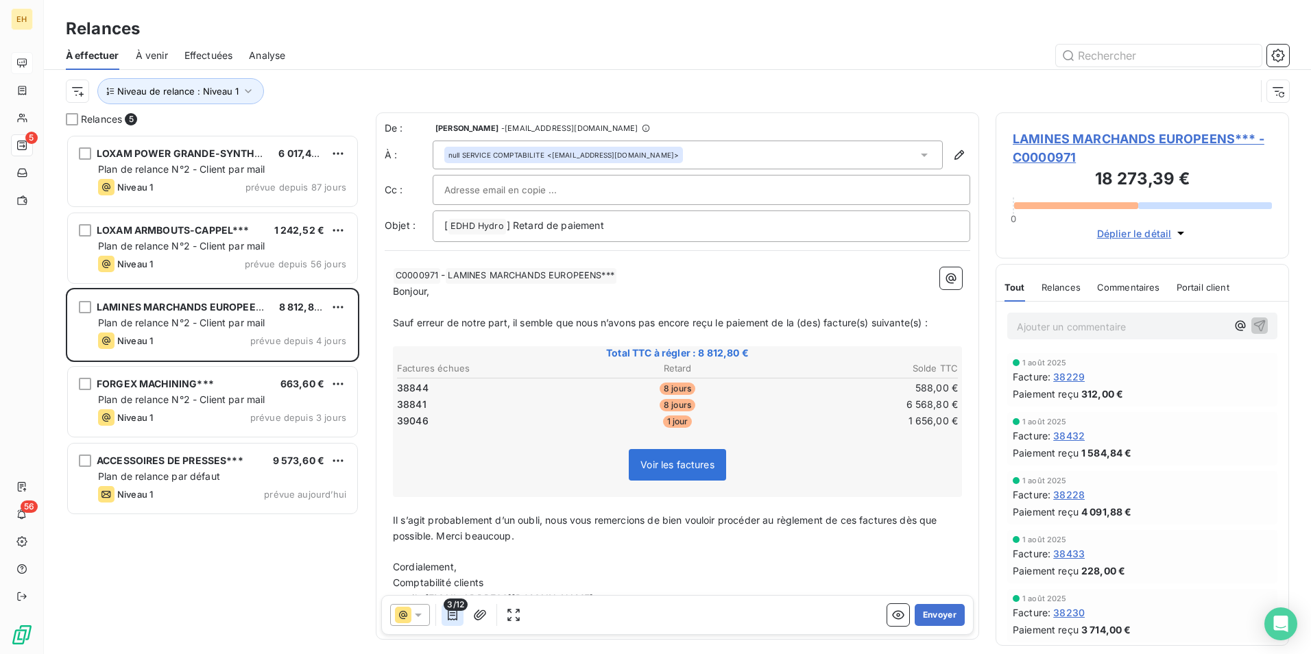
click at [455, 618] on icon "button" at bounding box center [453, 615] width 14 height 14
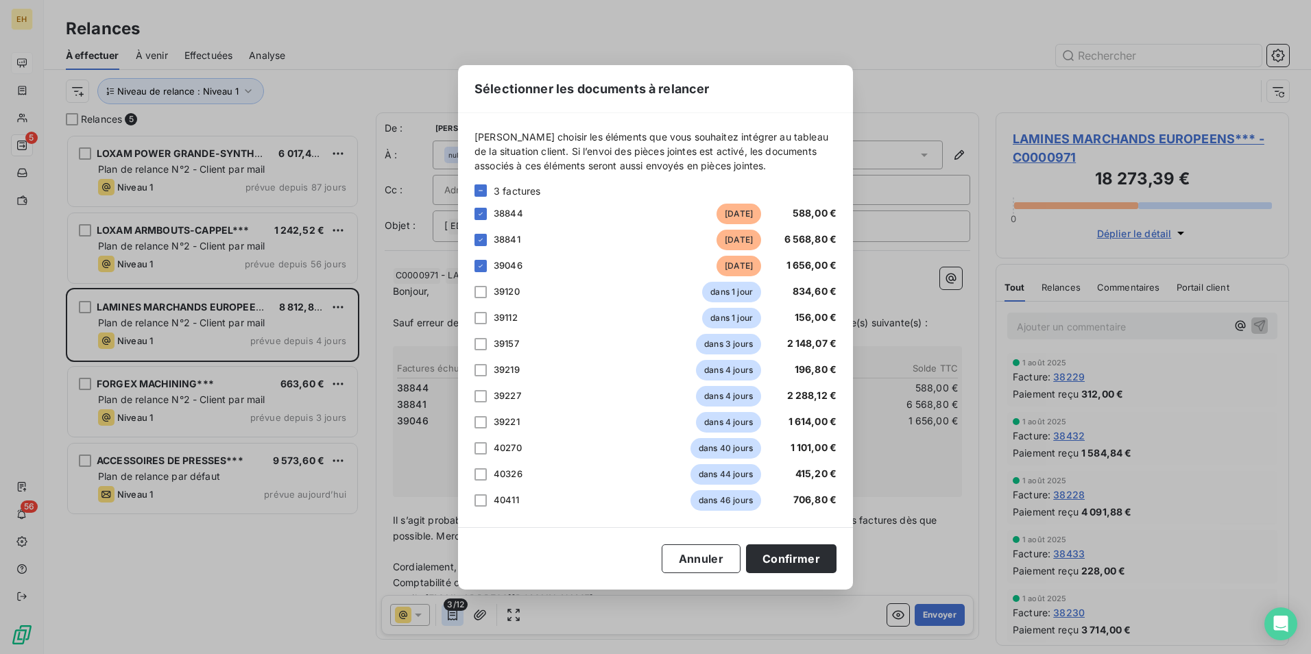
click at [455, 618] on div "Sélectionner les documents à relancer Veuillez choisir les éléments que vous so…" at bounding box center [655, 327] width 1311 height 654
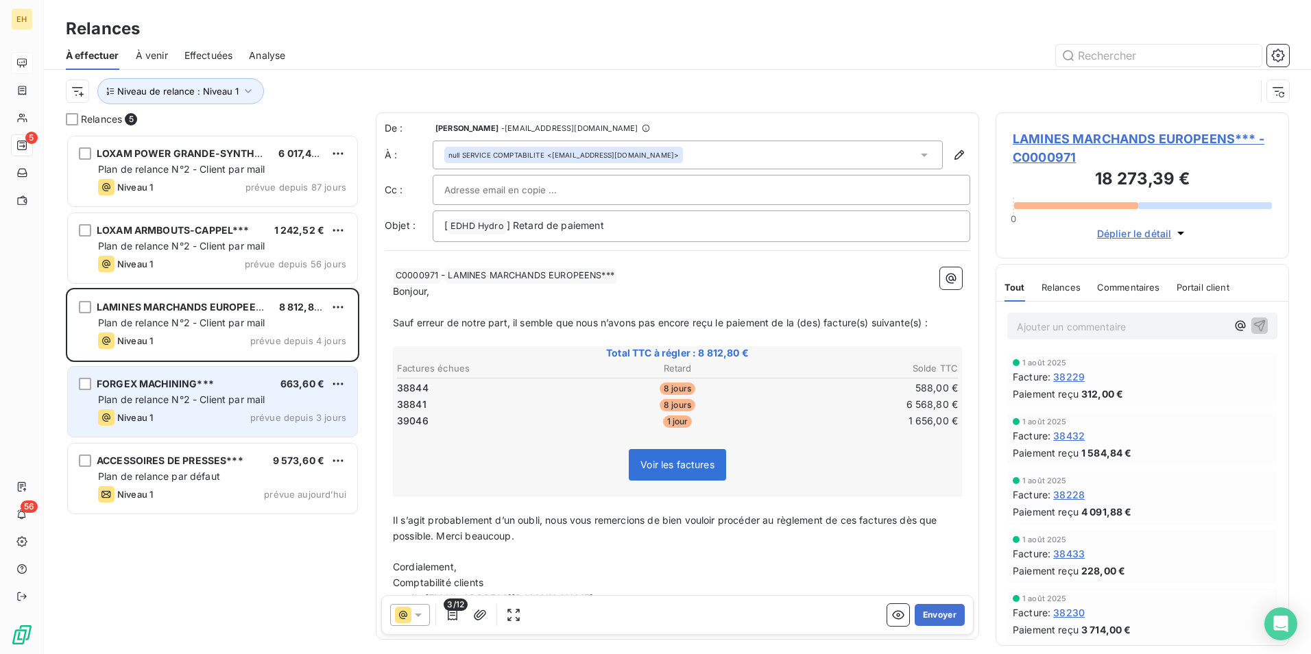
click at [186, 388] on span "FORGEX MACHINING***" at bounding box center [155, 384] width 117 height 12
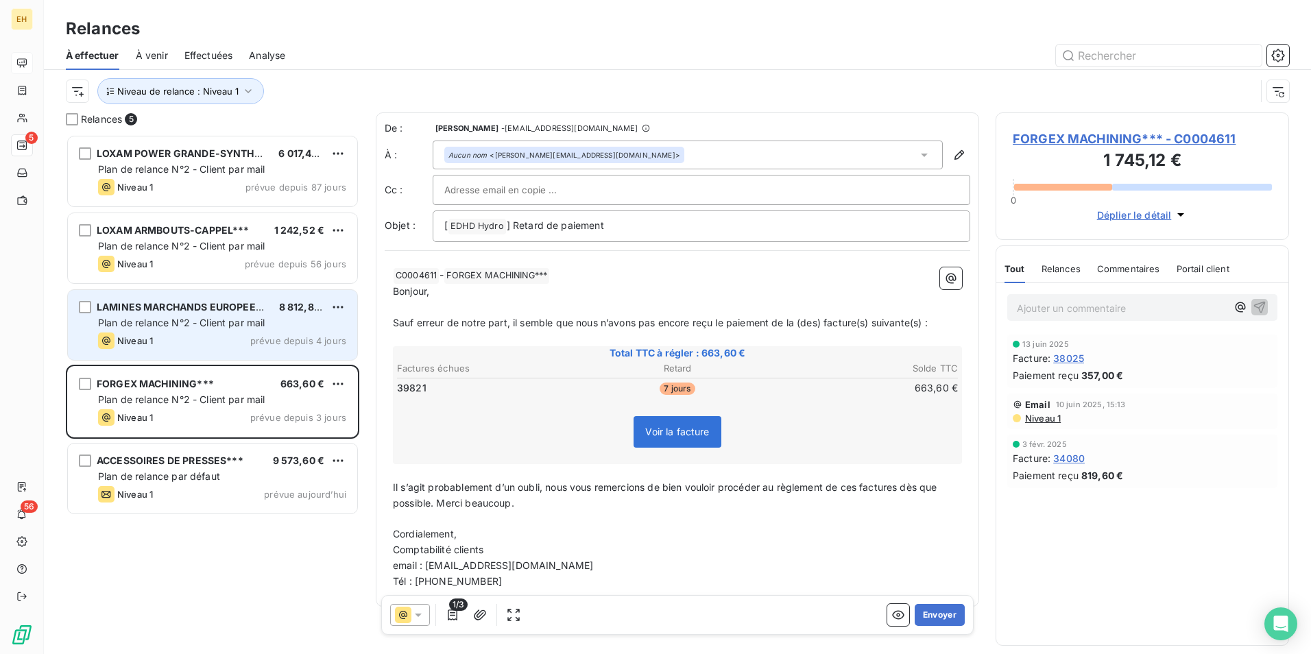
click at [206, 329] on div "Plan de relance N°2 - Client par mail" at bounding box center [222, 323] width 248 height 14
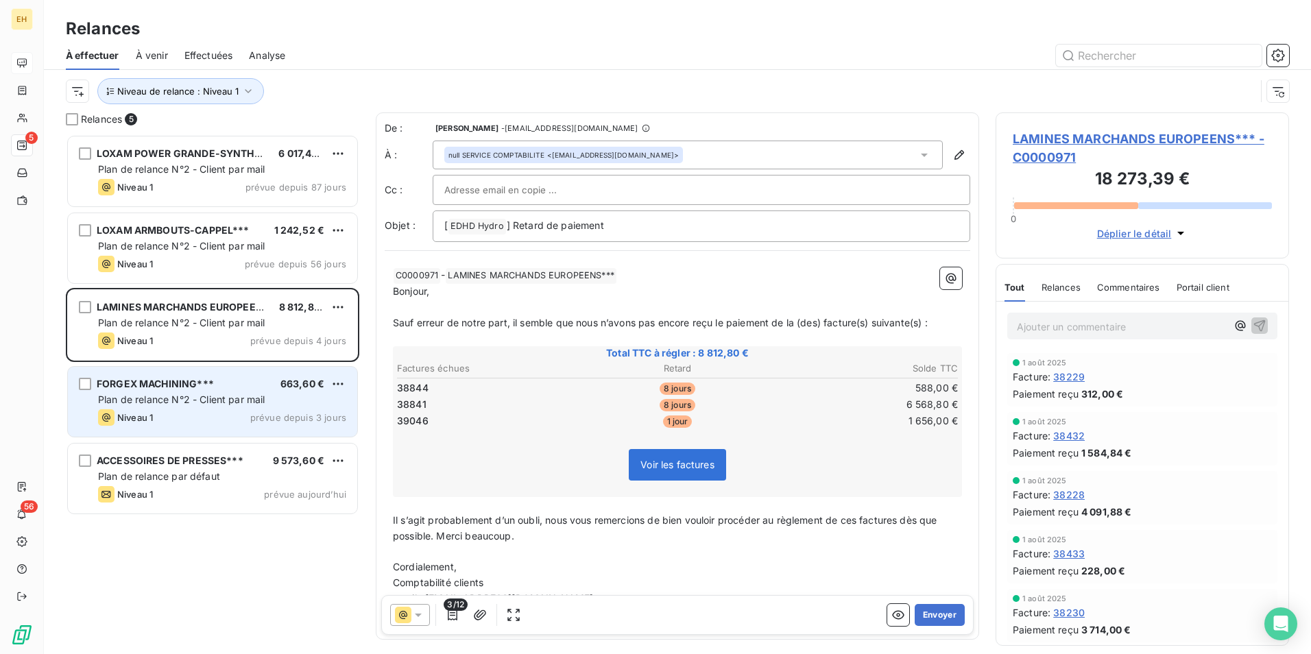
click at [227, 387] on div "FORGEX MACHINING*** 663,60 €" at bounding box center [222, 384] width 248 height 12
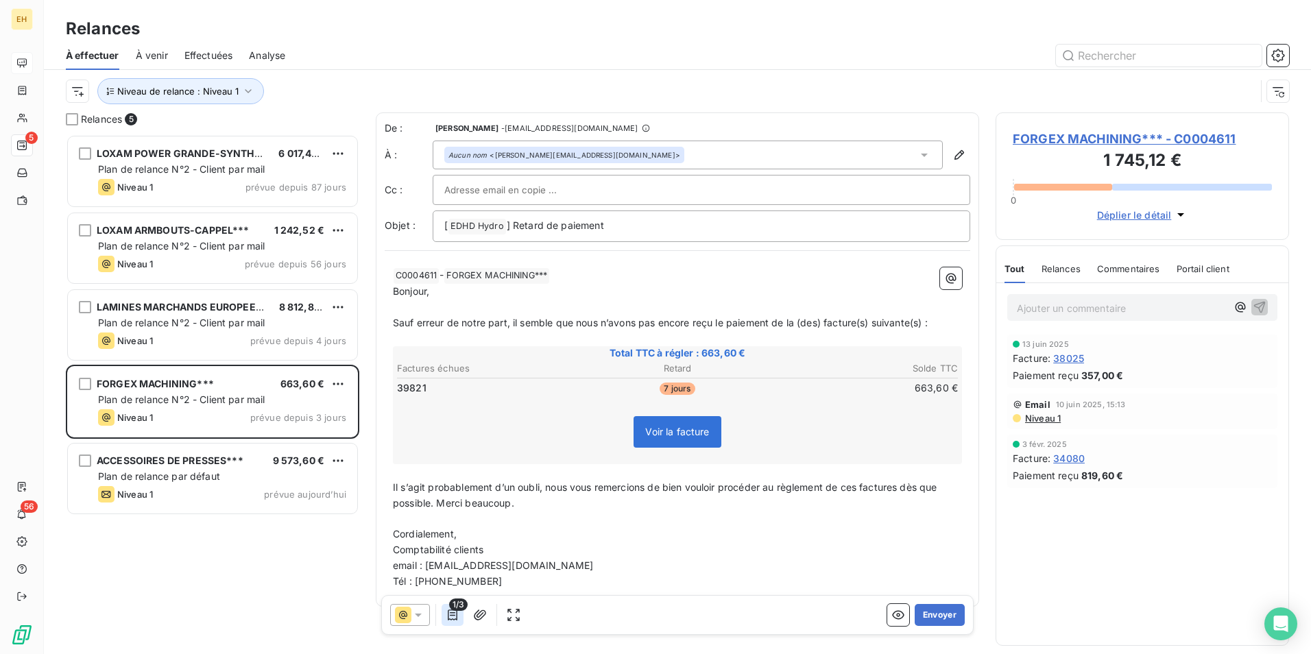
click at [446, 613] on icon "button" at bounding box center [453, 615] width 14 height 14
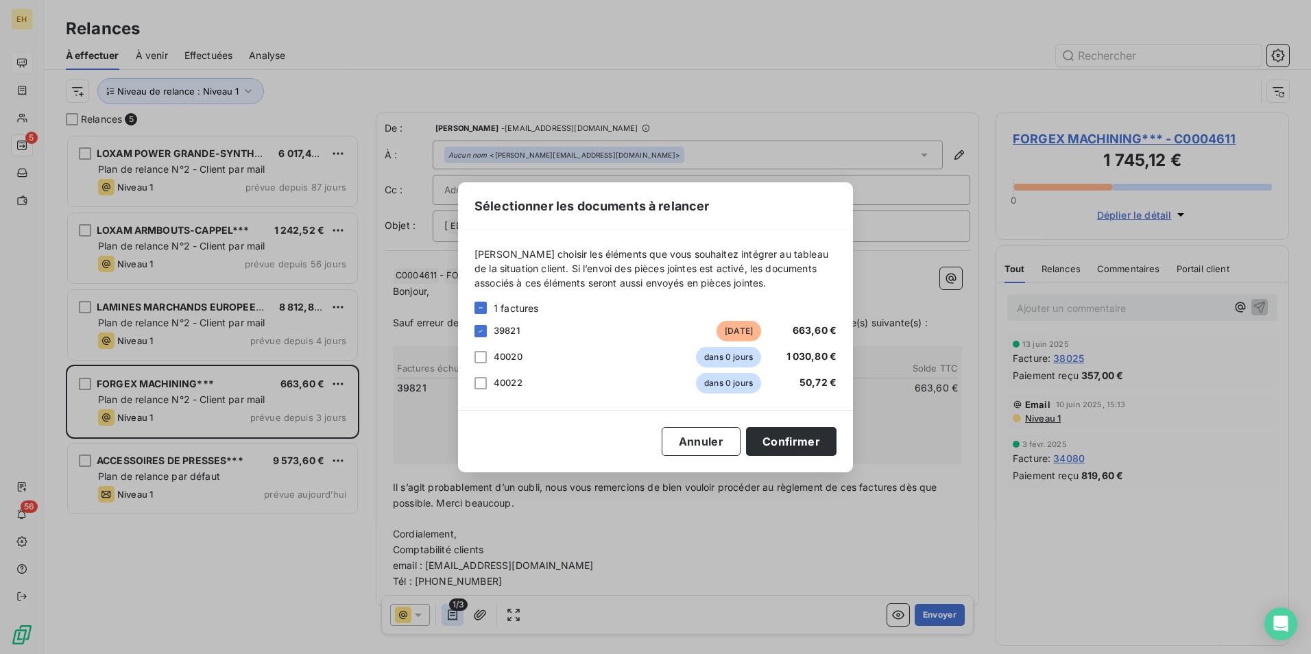
click at [446, 613] on div "Sélectionner les documents à relancer Veuillez choisir les éléments que vous so…" at bounding box center [655, 327] width 1311 height 654
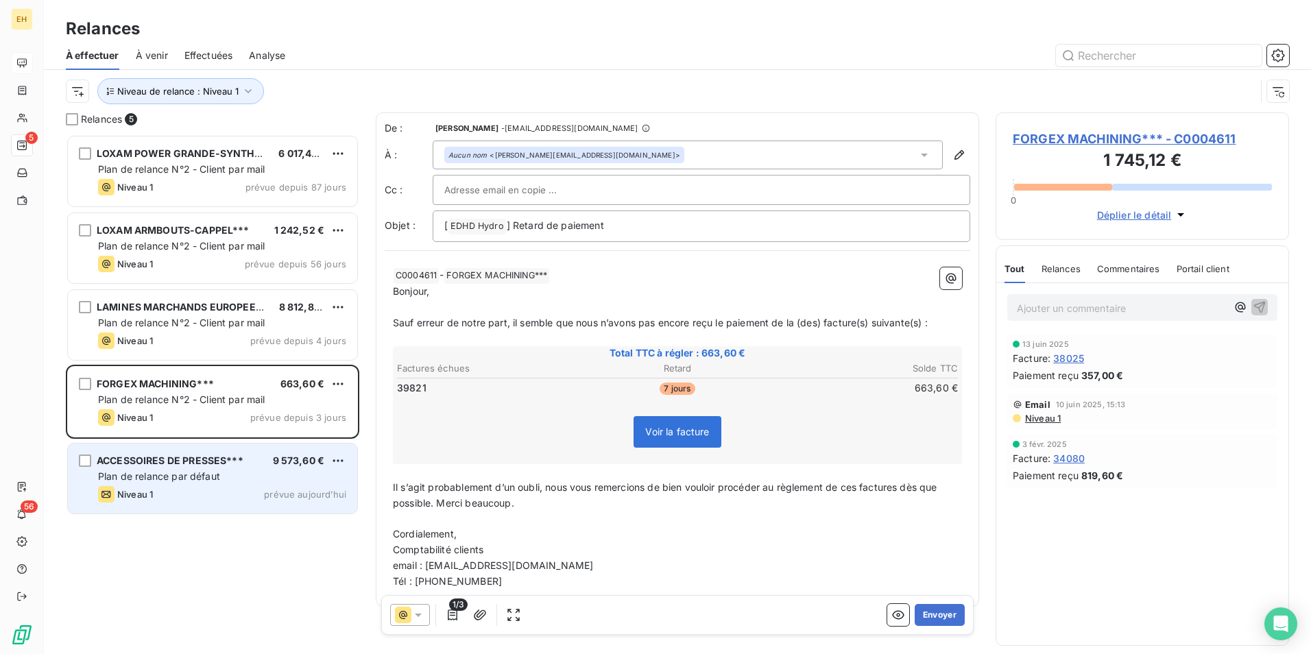
click at [176, 476] on span "Plan de relance par défaut" at bounding box center [159, 476] width 122 height 12
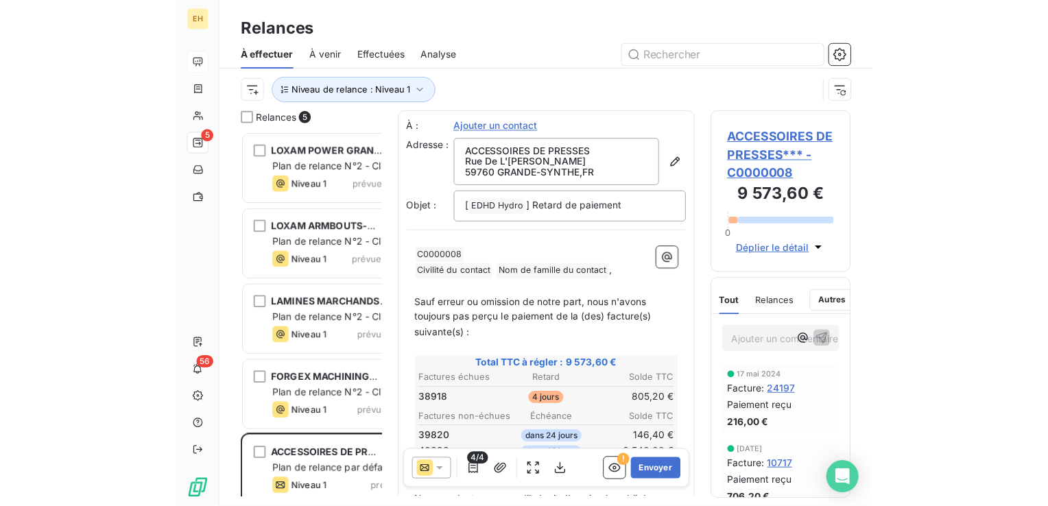
scroll to position [361, 217]
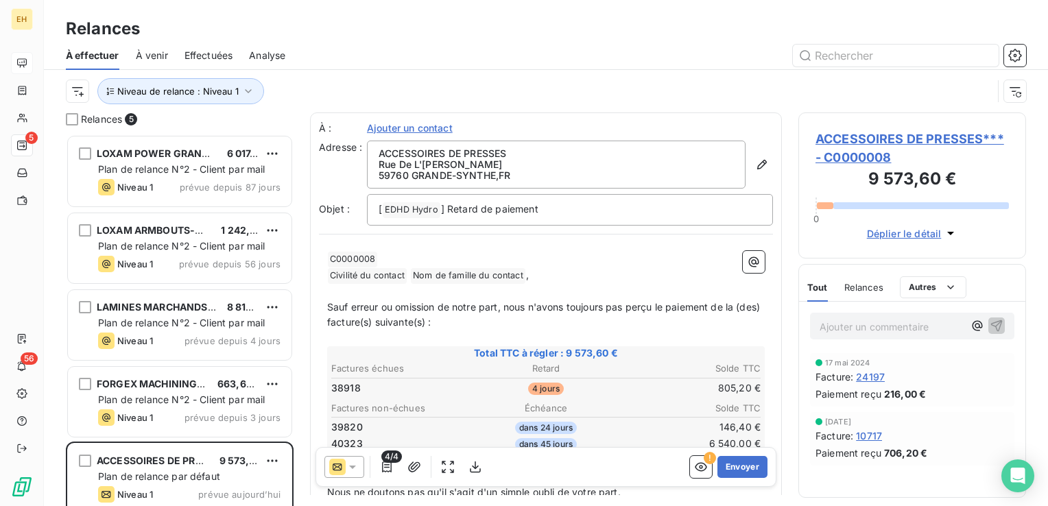
click at [949, 136] on span "ACCESSOIRES DE PRESSES*** - C0000008" at bounding box center [911, 148] width 193 height 37
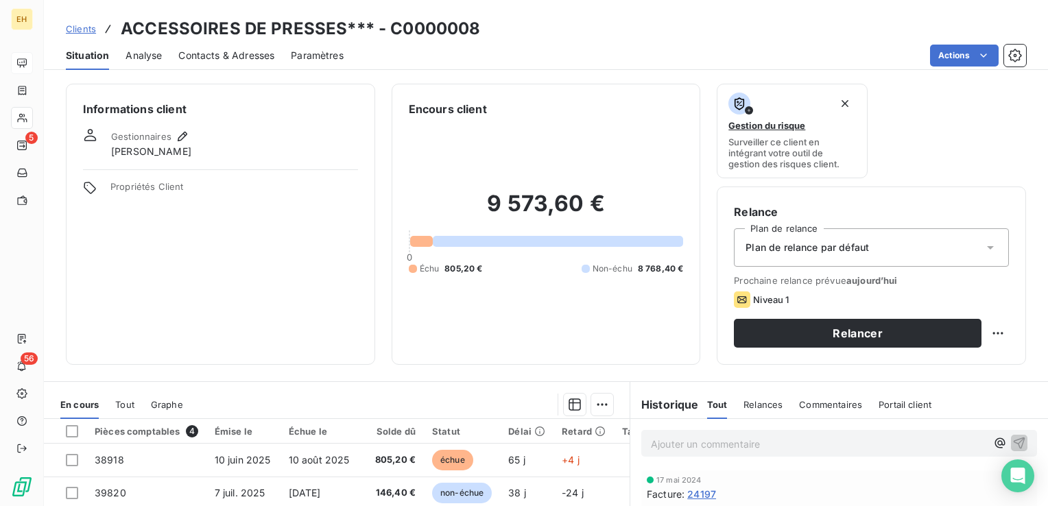
click at [819, 232] on div "Plan de relance par défaut" at bounding box center [871, 247] width 275 height 38
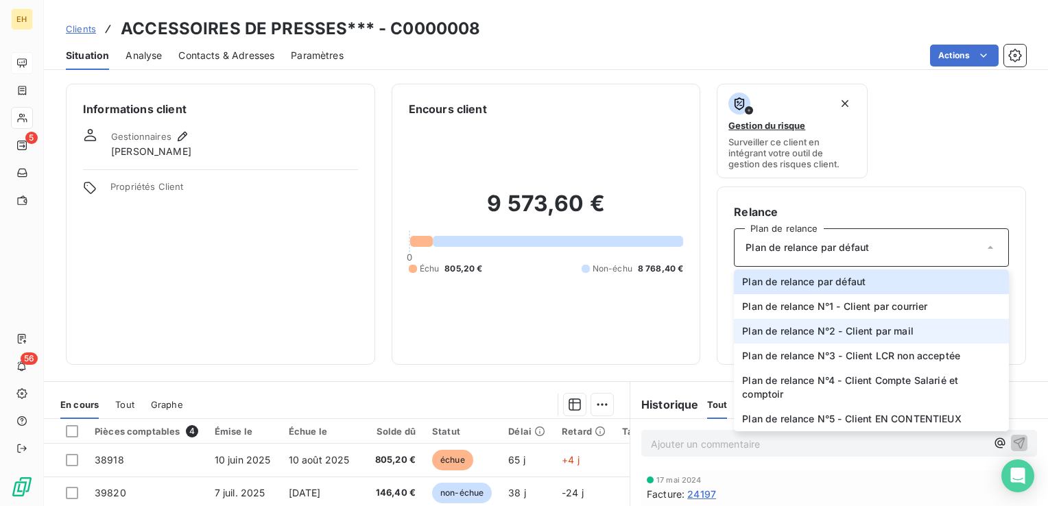
click at [844, 324] on span "Plan de relance N°2 - Client par mail" at bounding box center [827, 331] width 171 height 14
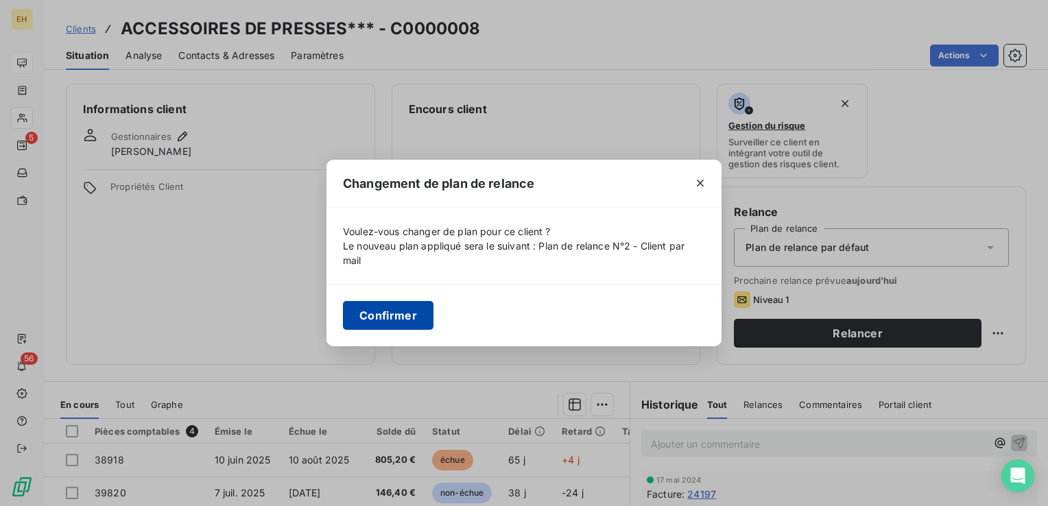
click at [425, 306] on button "Confirmer" at bounding box center [388, 315] width 90 height 29
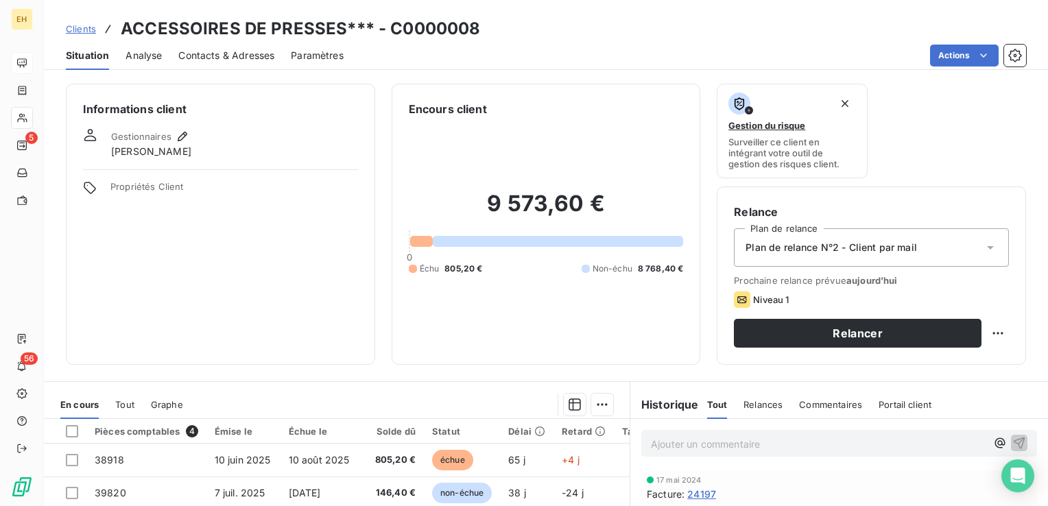
click at [218, 58] on span "Contacts & Adresses" at bounding box center [226, 56] width 96 height 14
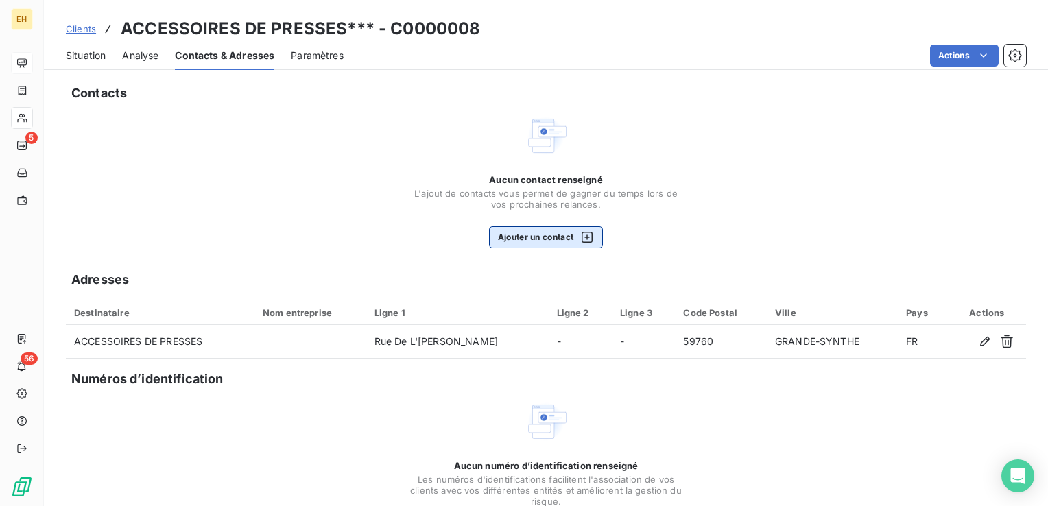
click at [568, 232] on button "Ajouter un contact" at bounding box center [546, 237] width 114 height 22
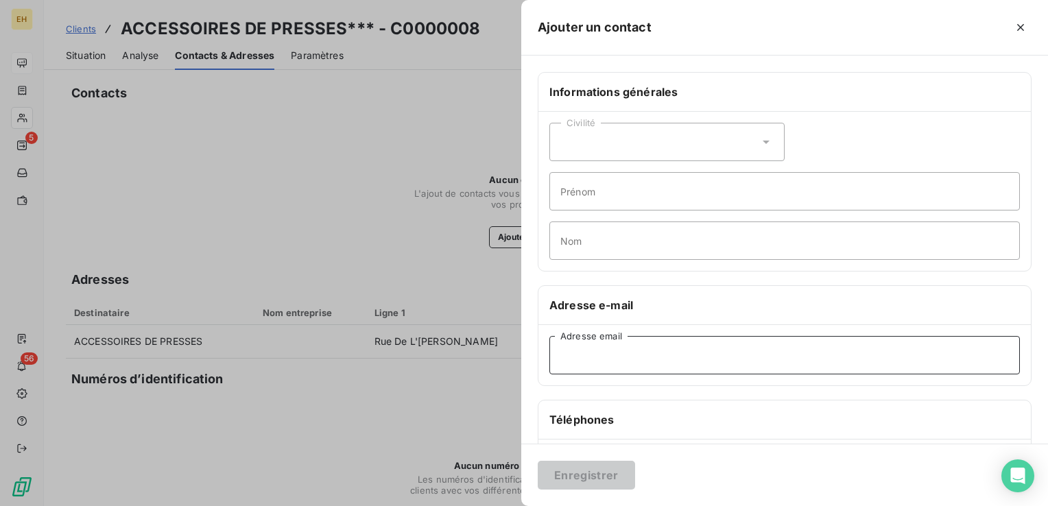
click at [607, 348] on input "Adresse email" at bounding box center [784, 355] width 470 height 38
paste input "amurbaniak.adp@wanadoo.fr"
type input "amurbaniak.adp@wanadoo.fr"
click at [598, 477] on button "Enregistrer" at bounding box center [585, 475] width 97 height 29
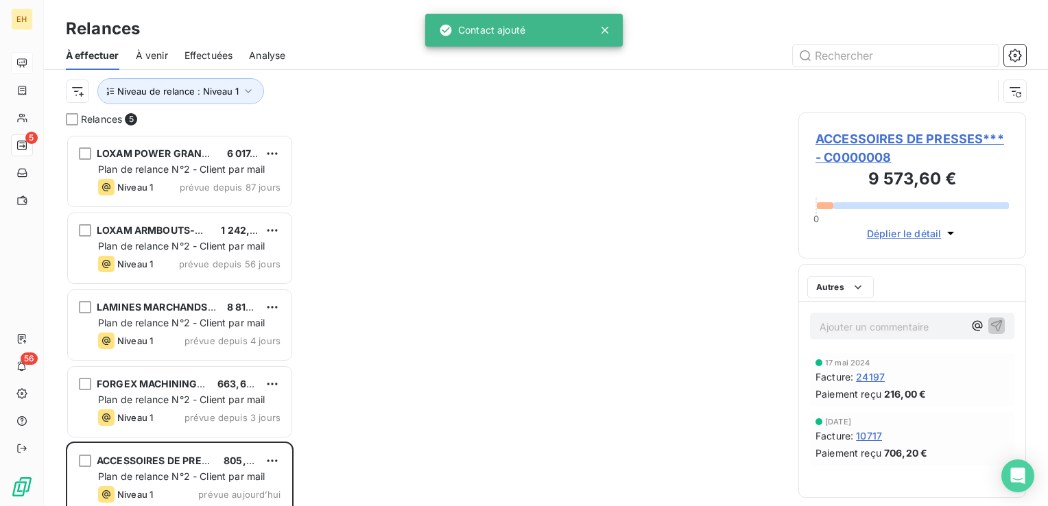
scroll to position [361, 217]
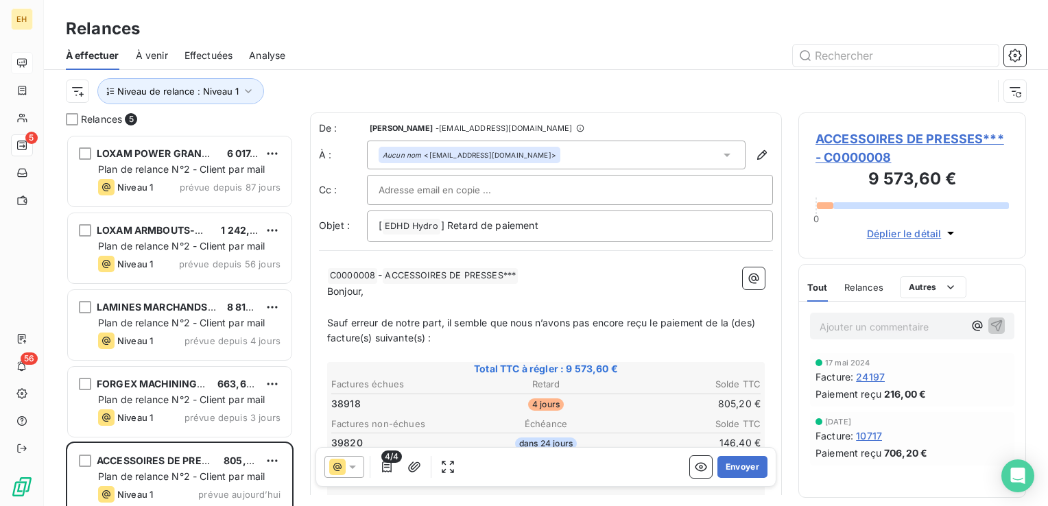
click at [896, 142] on span "ACCESSOIRES DE PRESSES*** - C0000008" at bounding box center [911, 148] width 193 height 37
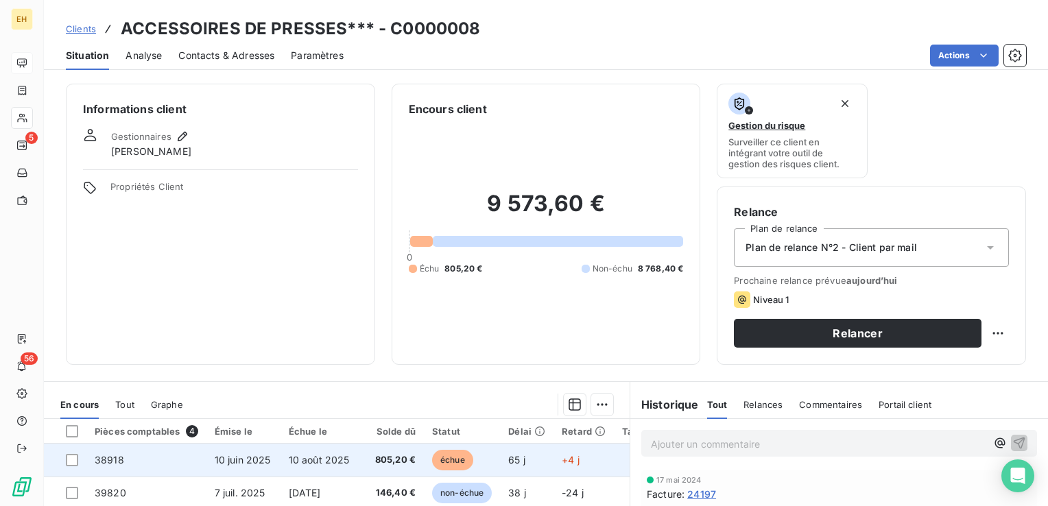
click at [410, 460] on span "805,20 €" at bounding box center [390, 460] width 50 height 14
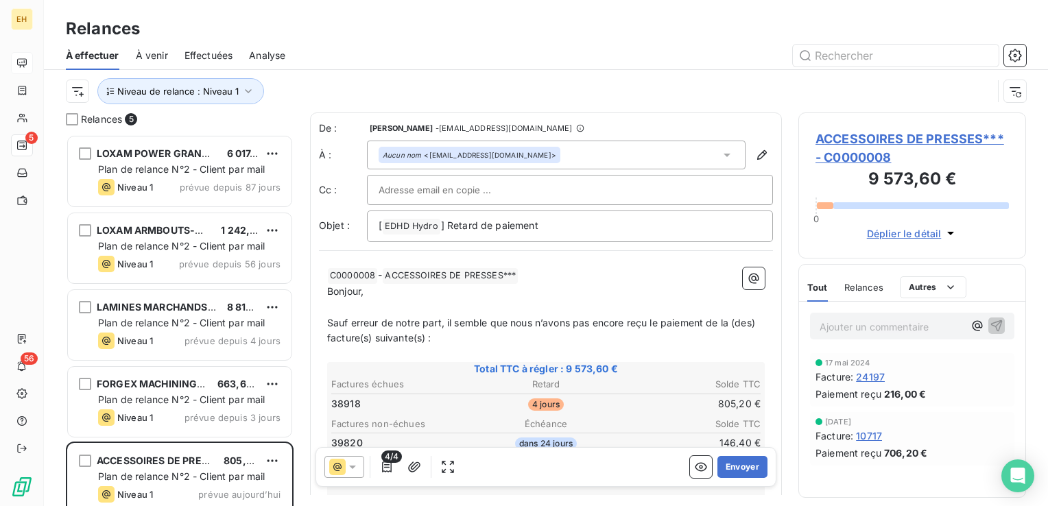
scroll to position [361, 217]
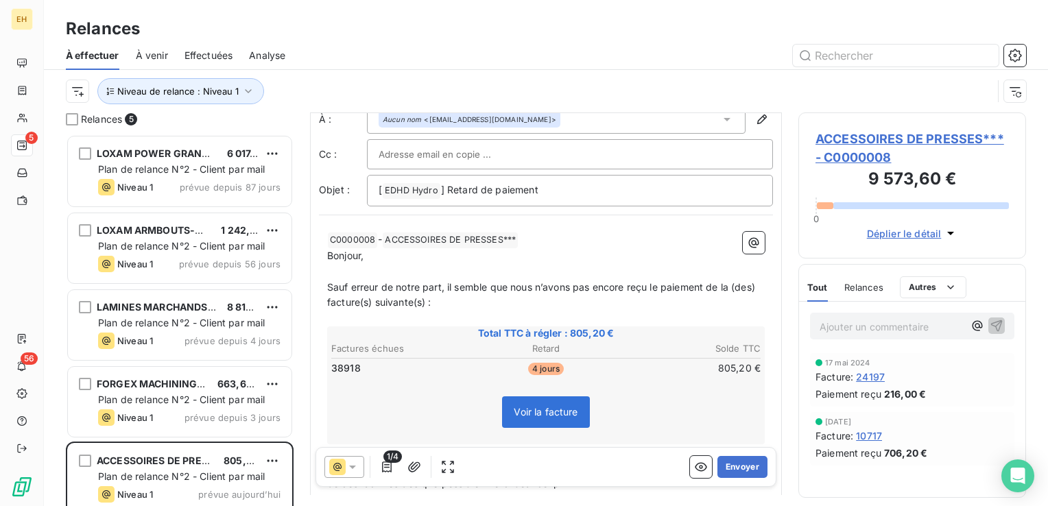
scroll to position [69, 0]
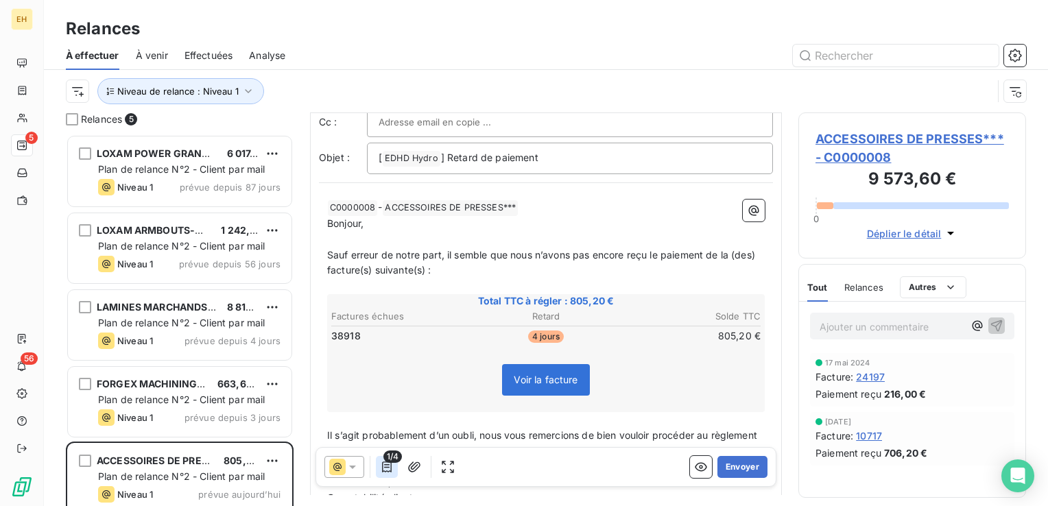
click at [387, 468] on icon "button" at bounding box center [387, 467] width 14 height 14
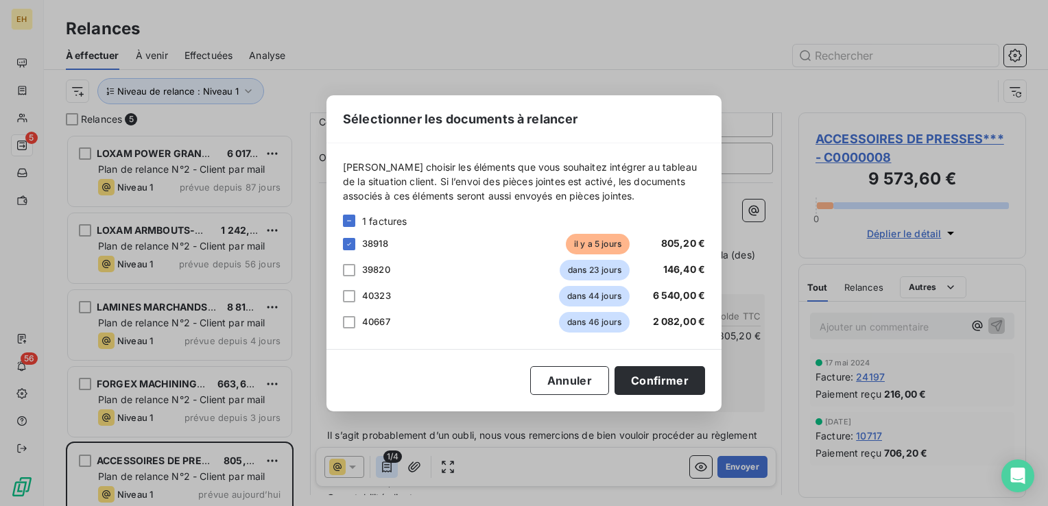
click at [387, 468] on div "Sélectionner les documents à relancer [PERSON_NAME] choisir les éléments que vo…" at bounding box center [524, 253] width 1048 height 506
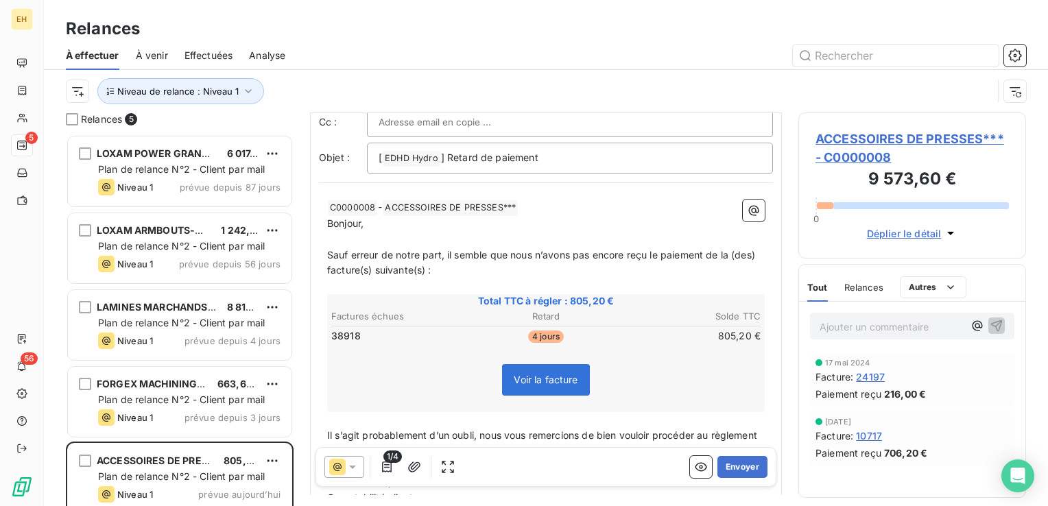
click at [869, 141] on span "ACCESSOIRES DE PRESSES*** - C0000008" at bounding box center [911, 148] width 193 height 37
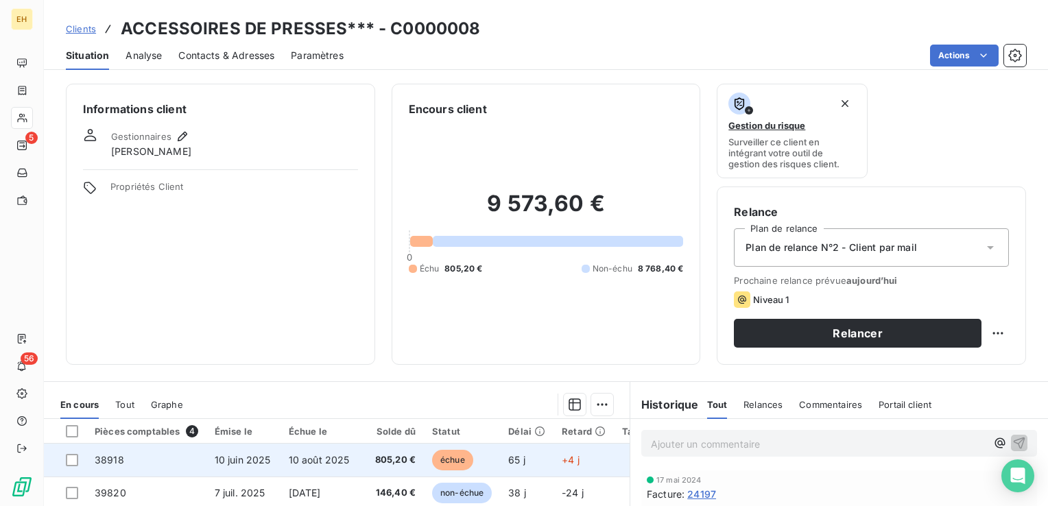
click at [385, 458] on span "805,20 €" at bounding box center [390, 460] width 50 height 14
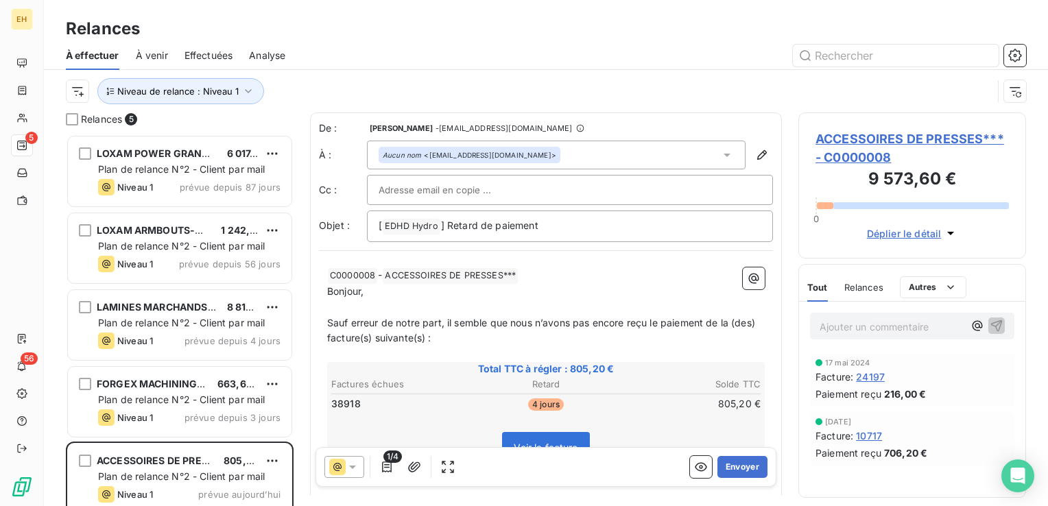
scroll to position [361, 217]
click at [747, 464] on button "Envoyer" at bounding box center [742, 467] width 50 height 22
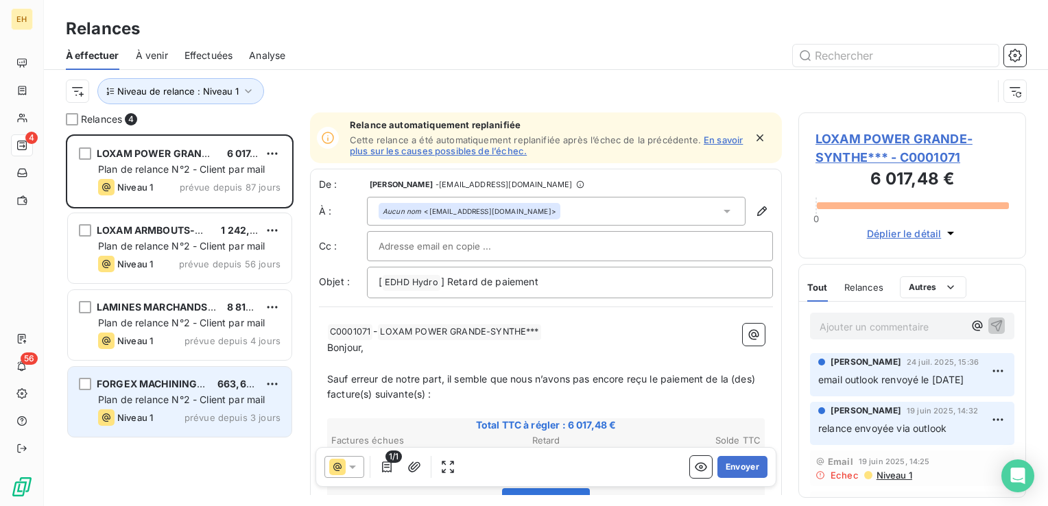
click at [170, 408] on div "FORGEX MACHINING*** 663,60 € Plan de relance N°2 - Client par mail Niveau 1 pré…" at bounding box center [179, 402] width 223 height 70
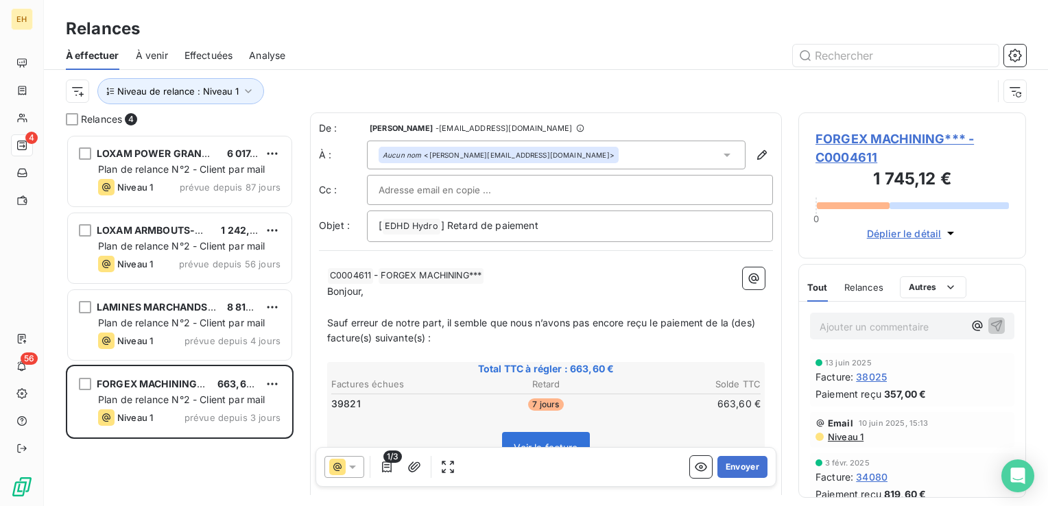
scroll to position [361, 217]
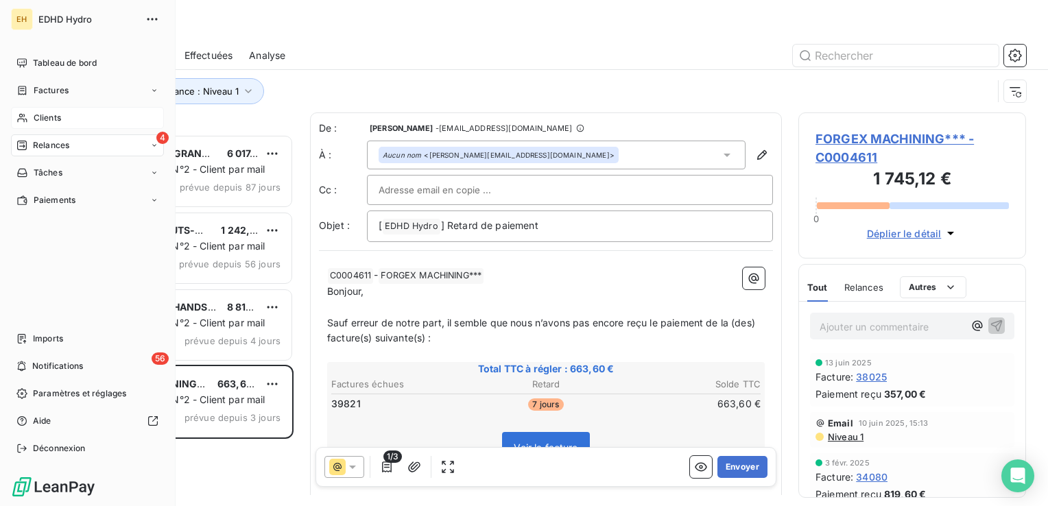
click at [44, 122] on span "Clients" at bounding box center [47, 118] width 27 height 12
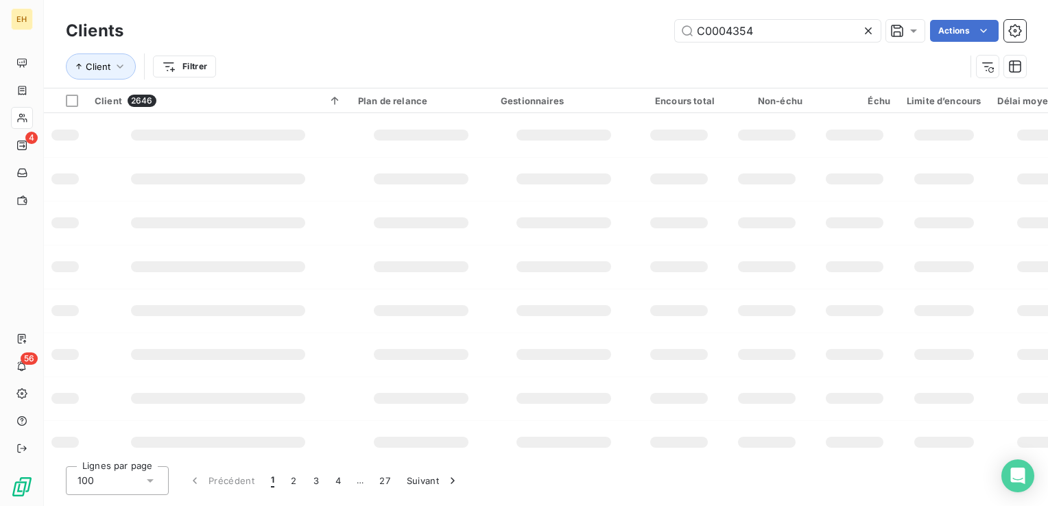
type input "C0004354"
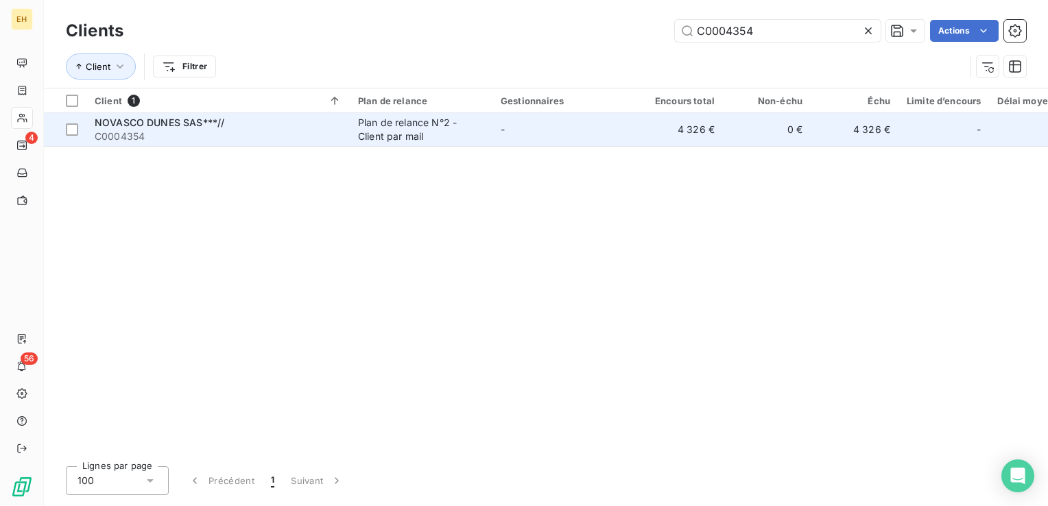
click at [252, 143] on td "NOVASCO DUNES SAS***// C0004354" at bounding box center [217, 129] width 263 height 33
